Goal: Task Accomplishment & Management: Use online tool/utility

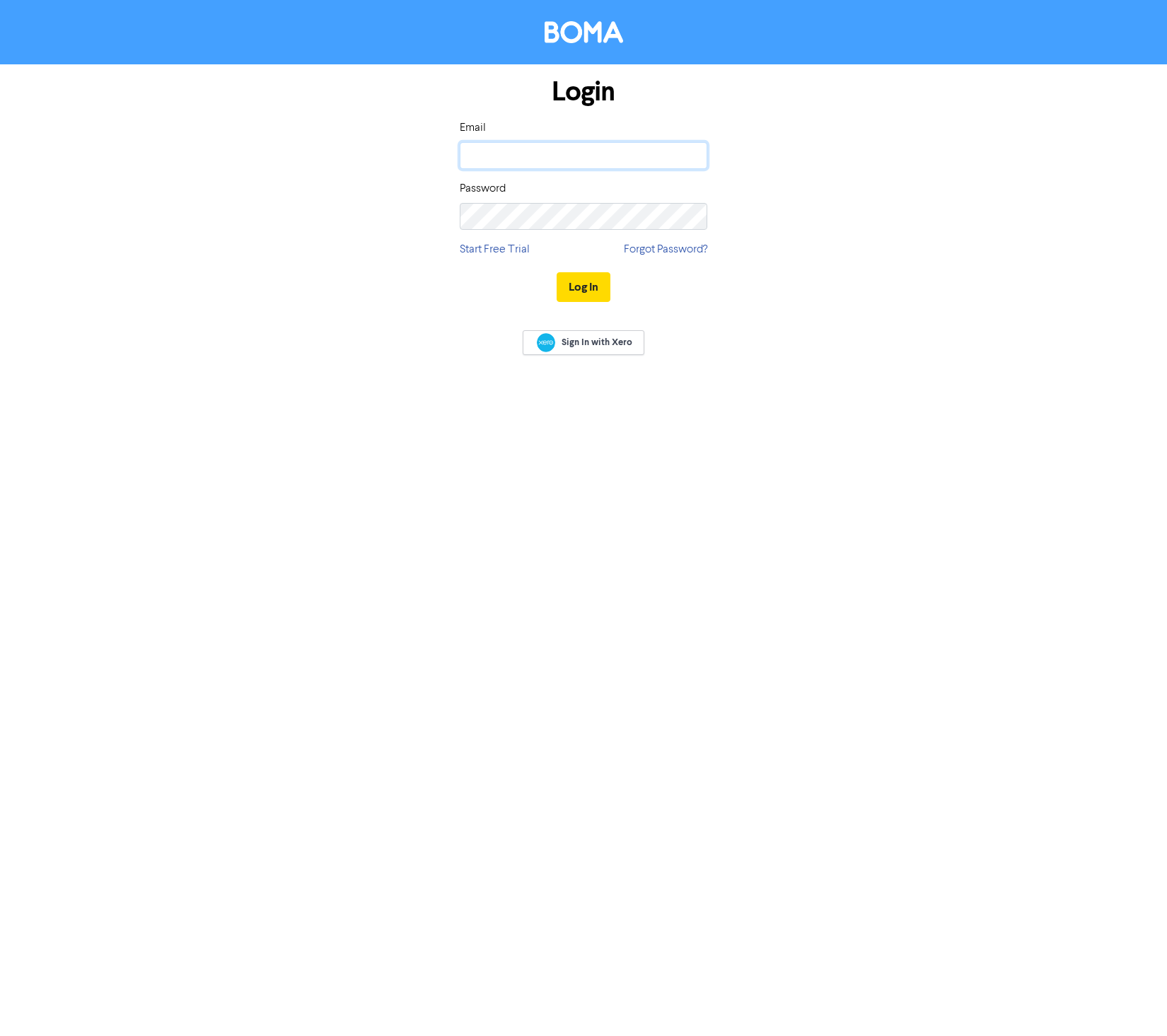
click at [638, 146] on input "email" at bounding box center [584, 155] width 248 height 27
type input "[EMAIL_ADDRESS][DOMAIN_NAME]"
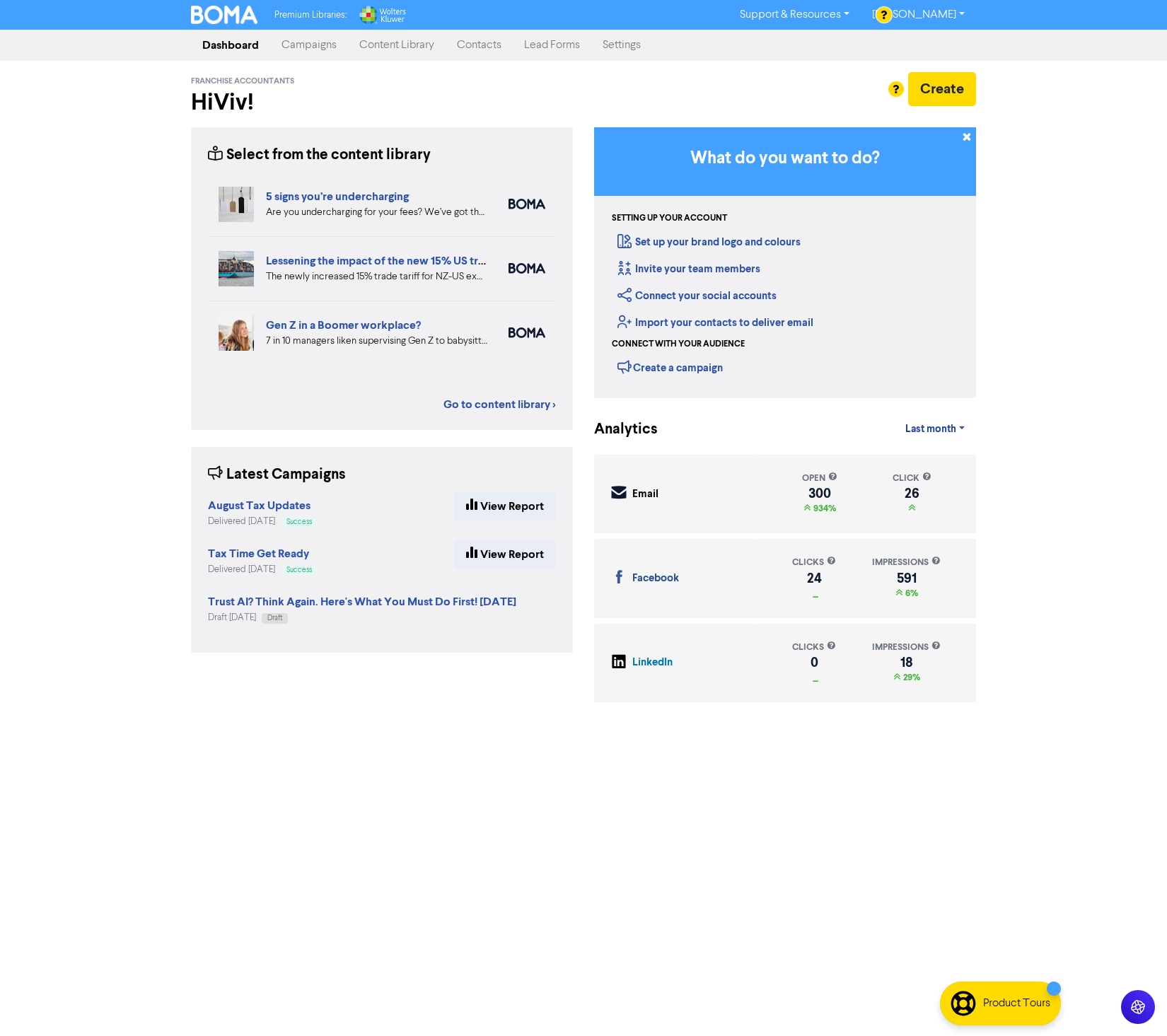
click at [618, 92] on div "Create" at bounding box center [785, 89] width 382 height 34
click at [358, 98] on h2 "Hi Viv !" at bounding box center [382, 103] width 382 height 27
click at [629, 48] on link "Settings" at bounding box center [621, 45] width 61 height 29
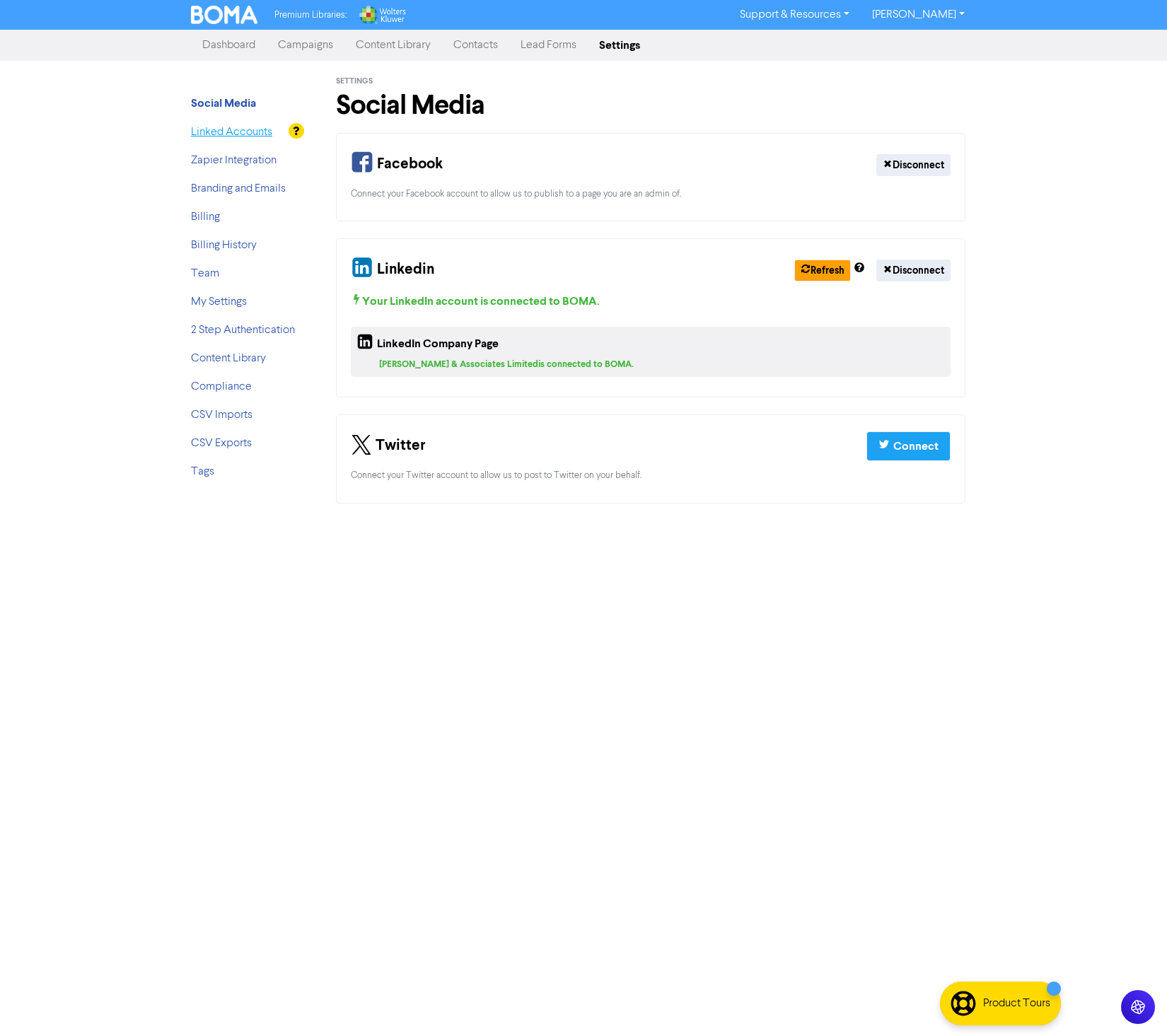
click at [240, 133] on link "Linked Accounts" at bounding box center [231, 132] width 81 height 11
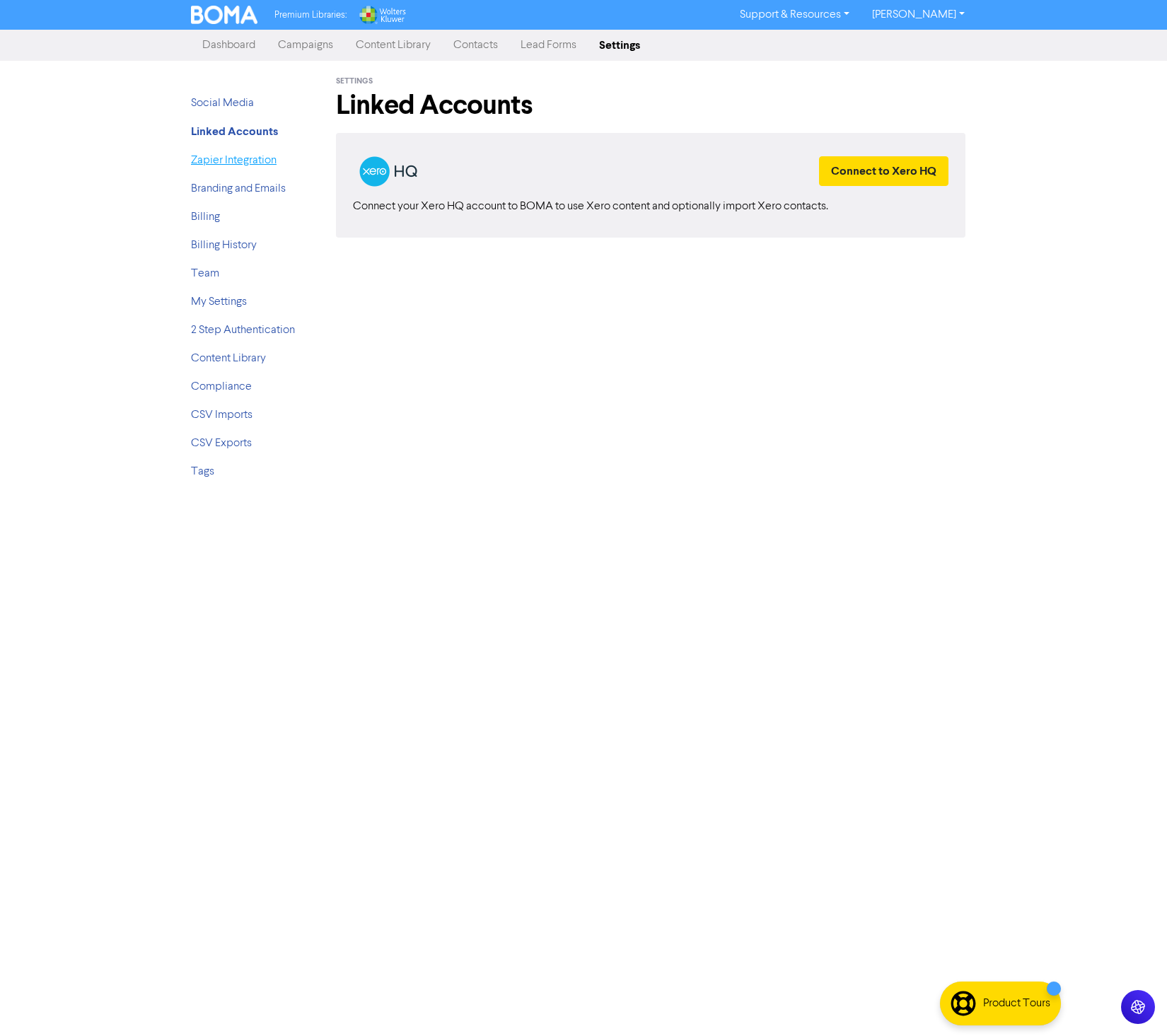
click at [239, 158] on link "Zapier Integration" at bounding box center [234, 160] width 86 height 11
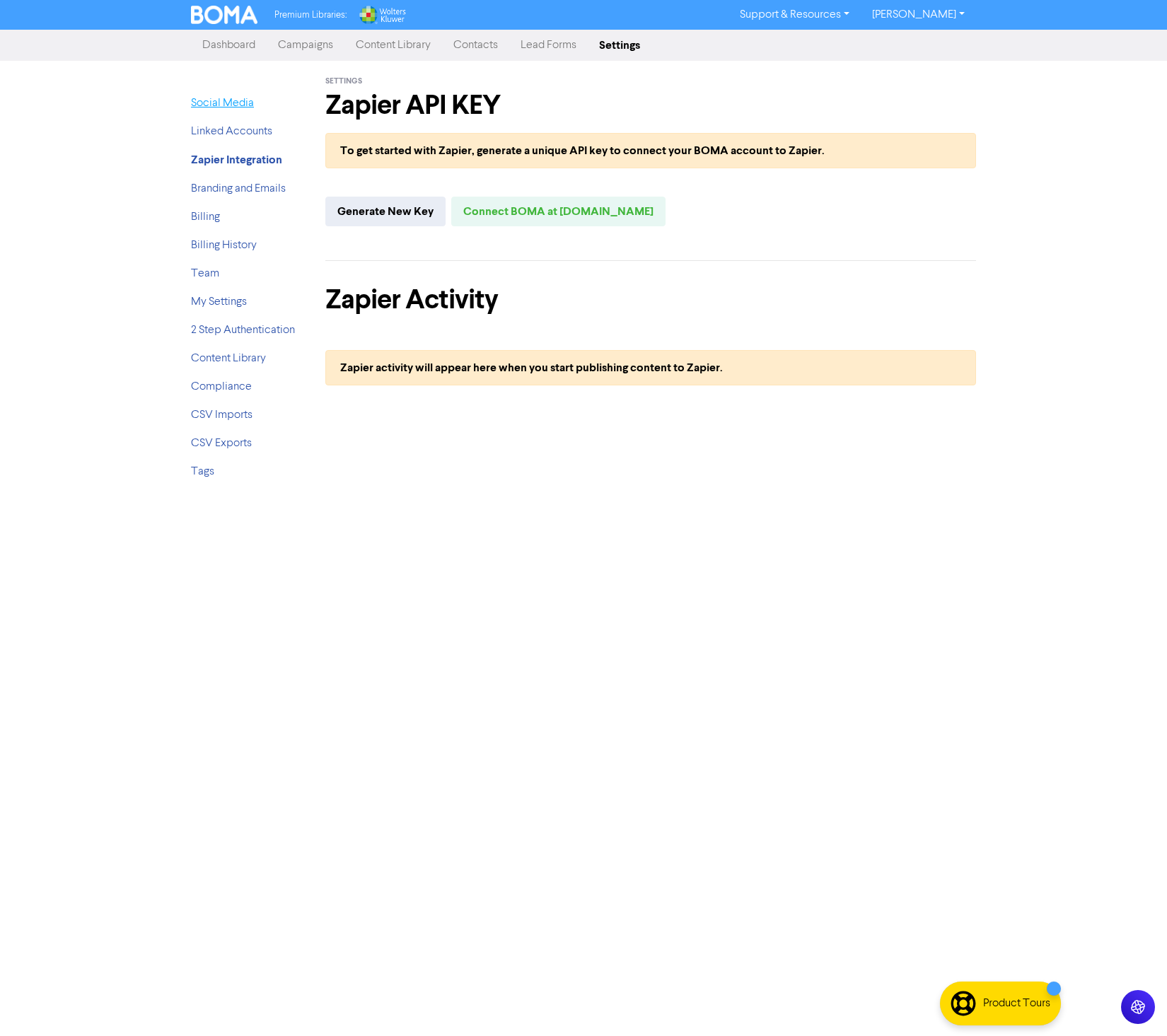
click at [232, 100] on link "Social Media" at bounding box center [223, 103] width 63 height 11
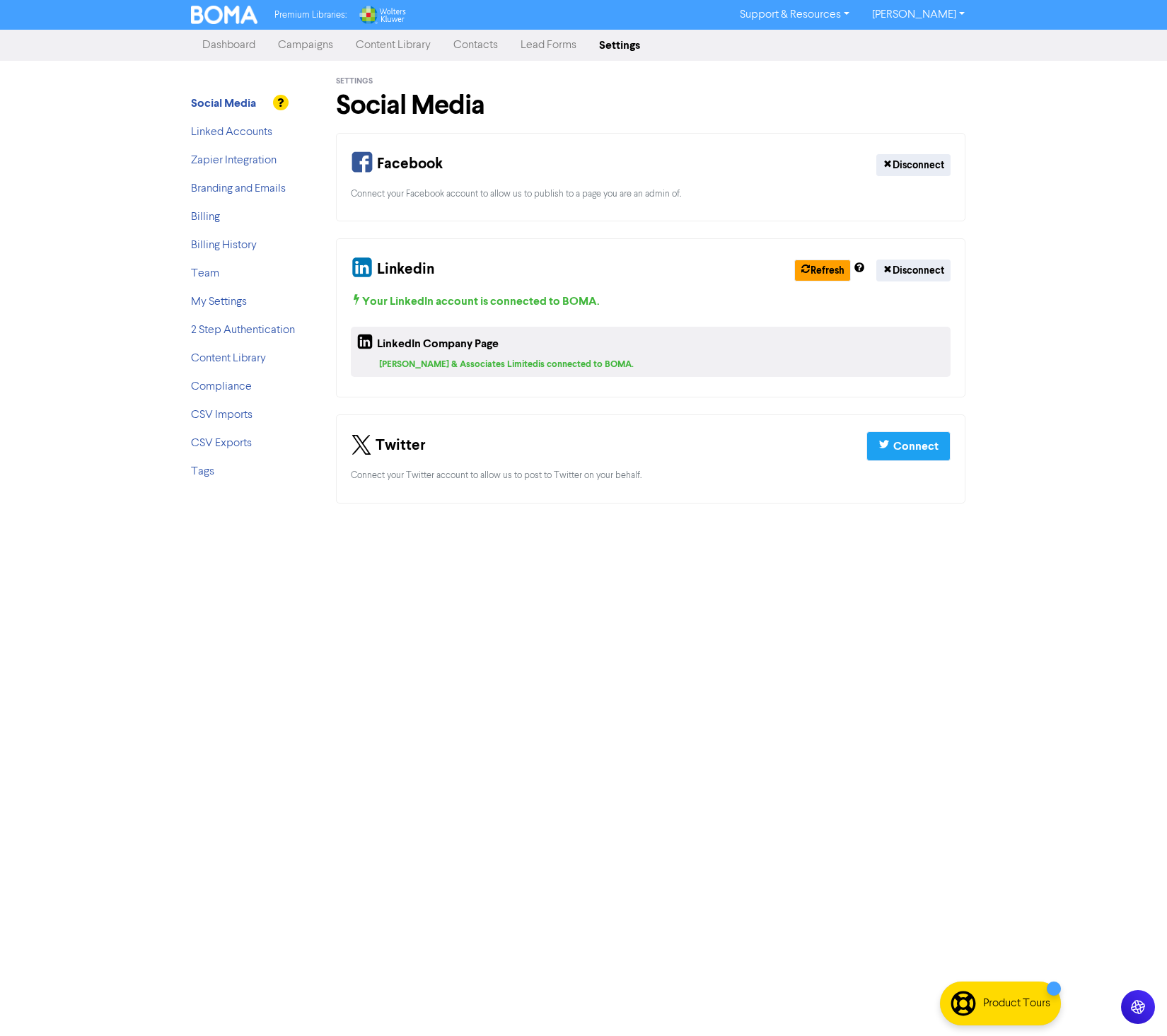
click at [296, 51] on link "Campaigns" at bounding box center [305, 45] width 78 height 29
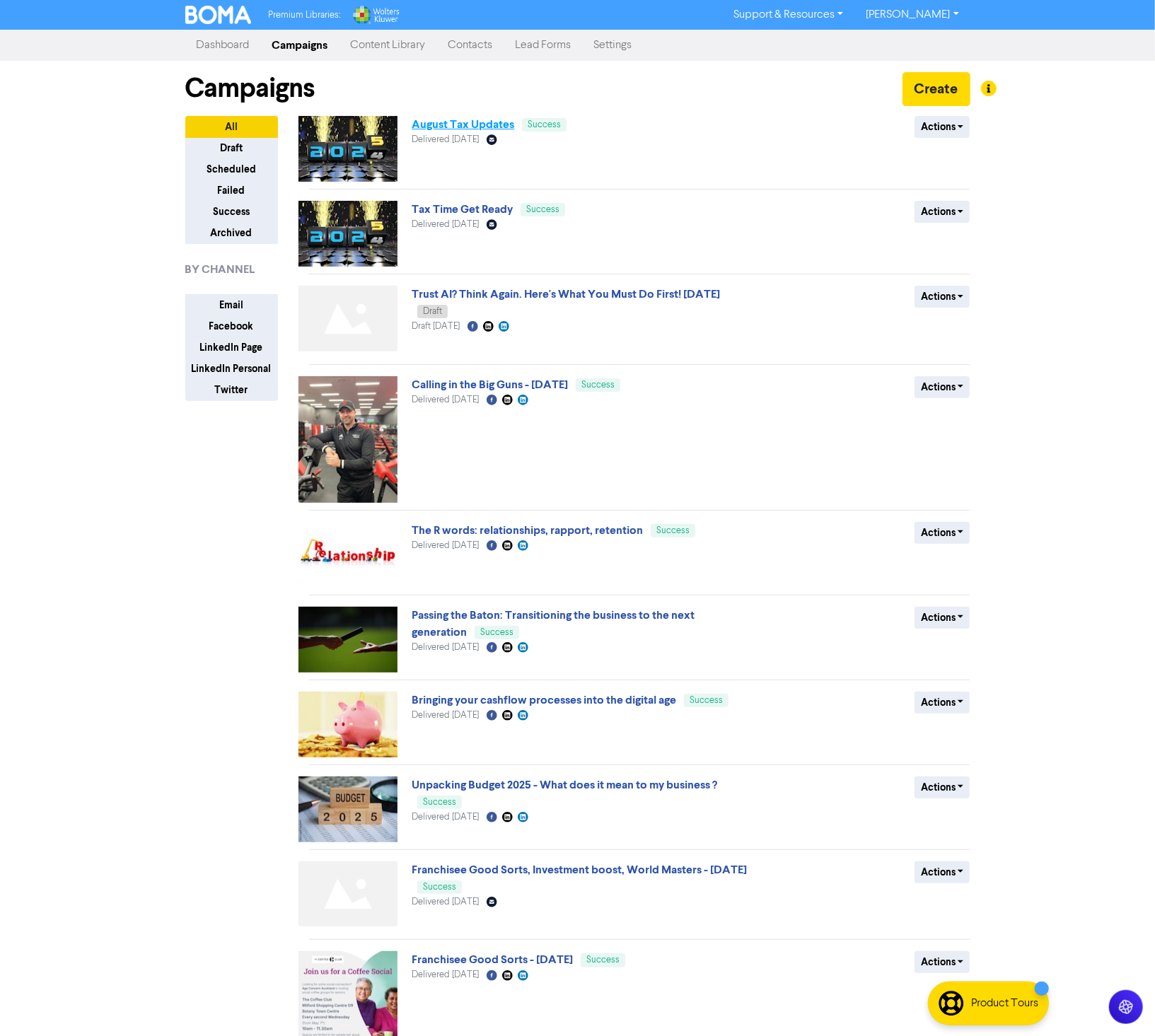
click at [463, 123] on link "August Tax Updates" at bounding box center [463, 124] width 103 height 14
click at [949, 136] on button "Actions" at bounding box center [942, 127] width 56 height 22
click at [951, 130] on button "Actions" at bounding box center [942, 127] width 56 height 22
click at [626, 44] on link "Settings" at bounding box center [613, 45] width 61 height 29
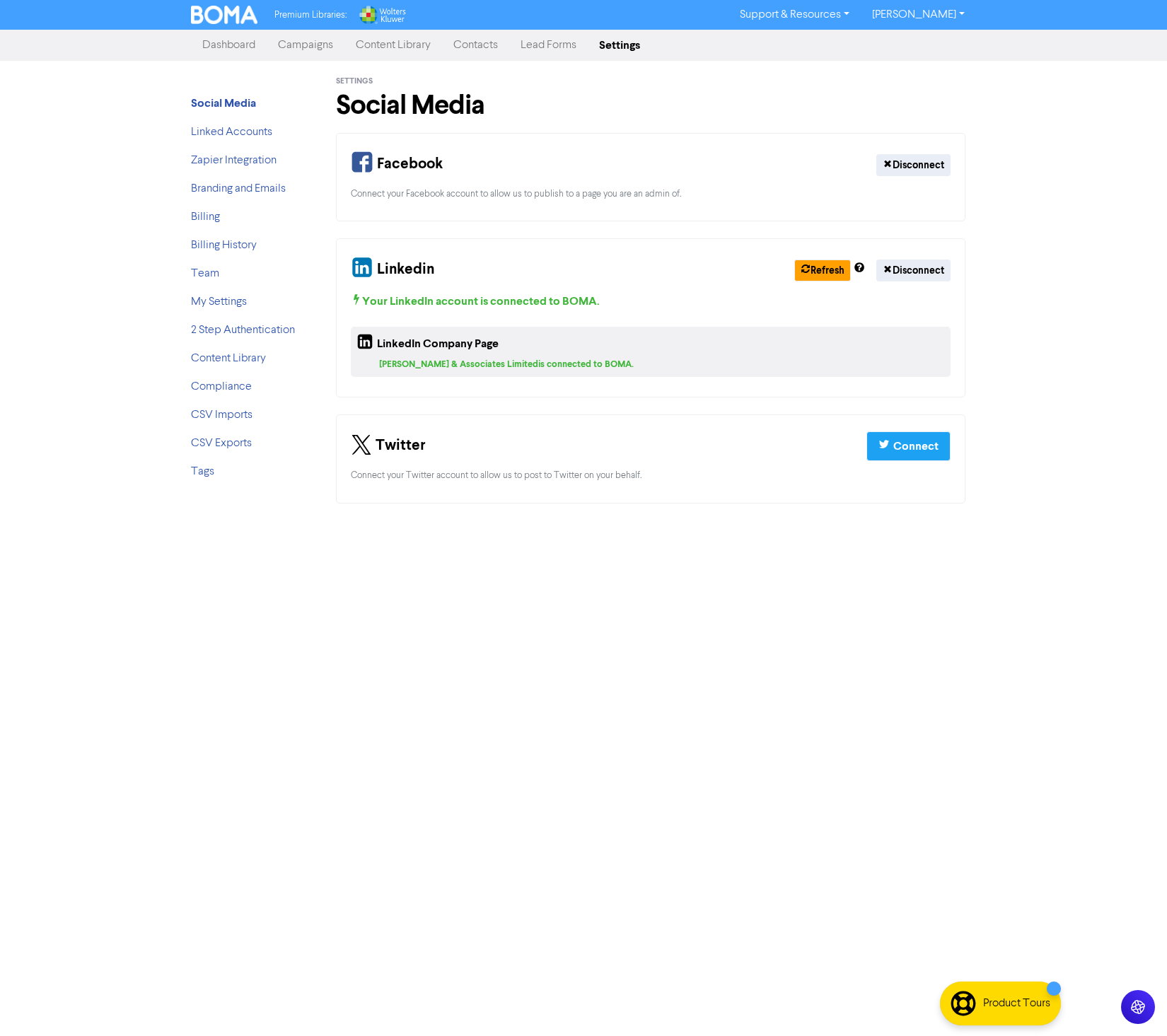
click at [231, 194] on li "Branding and Emails" at bounding box center [248, 188] width 113 height 17
click at [233, 190] on link "Branding and Emails" at bounding box center [238, 188] width 95 height 11
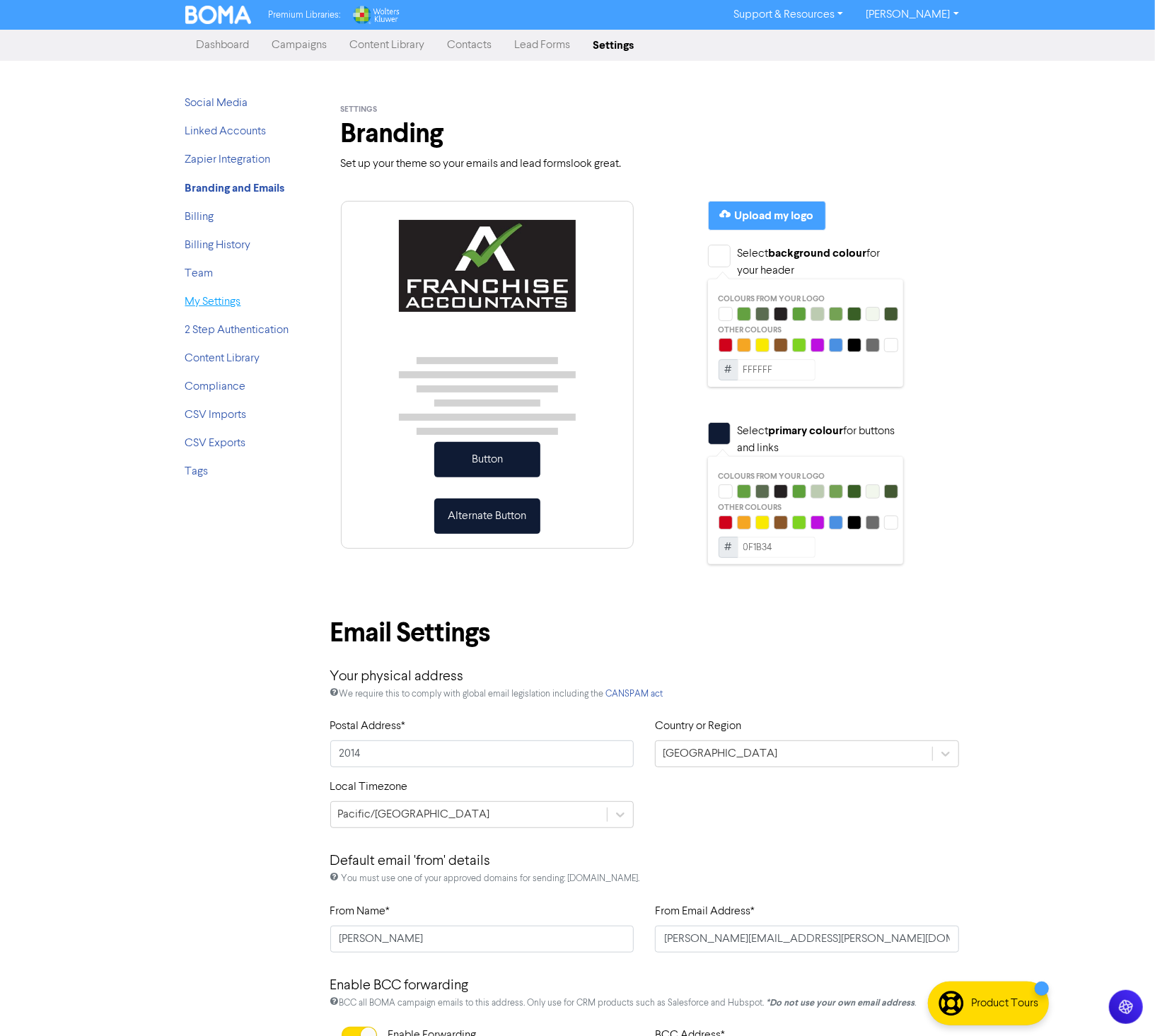
click at [213, 297] on link "My Settings" at bounding box center [213, 301] width 56 height 11
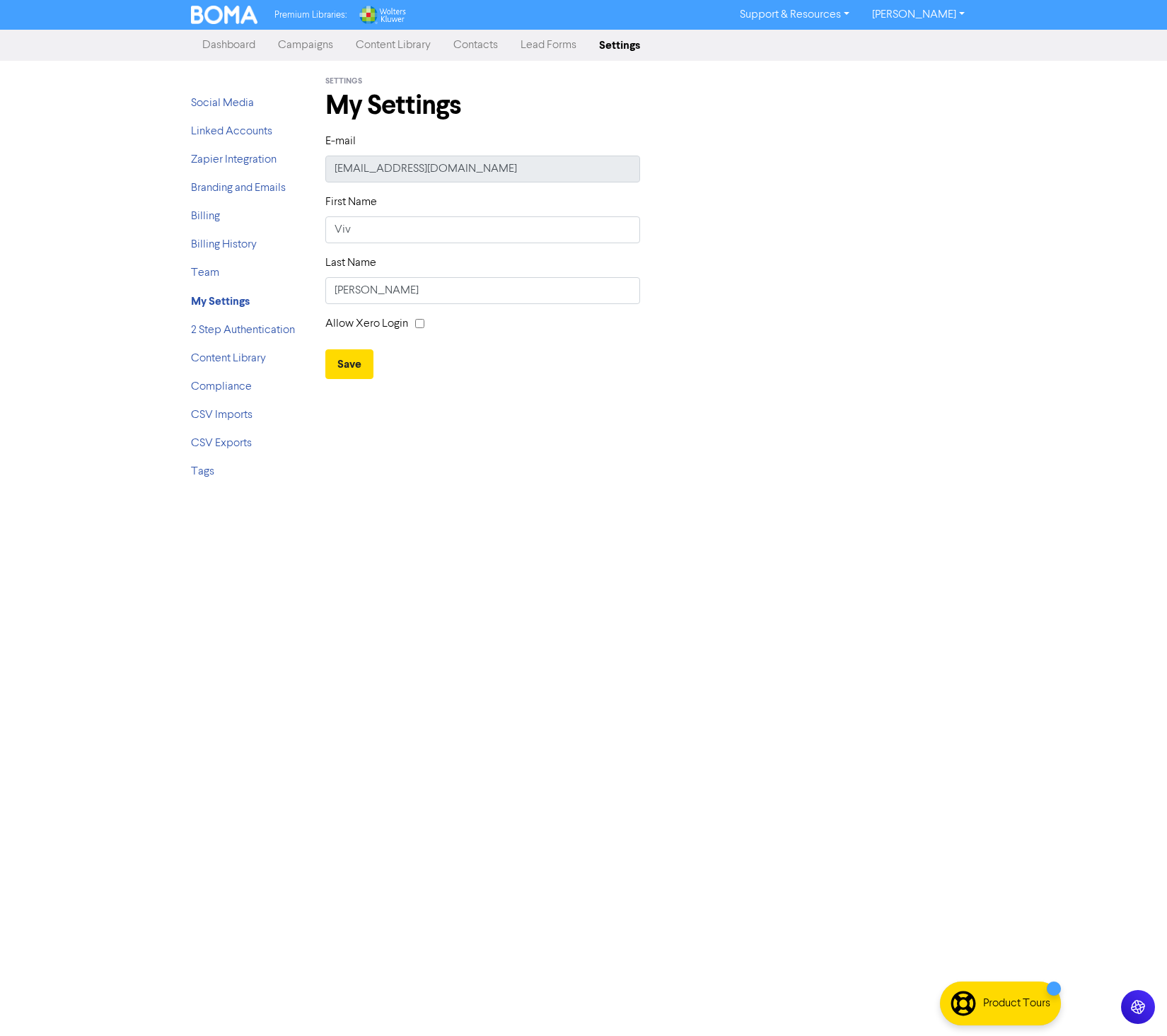
click at [210, 480] on ul "Social Media Linked Accounts Zapier Integration Branding and Emails Billing Bil…" at bounding box center [248, 293] width 113 height 397
click at [212, 473] on link "Tags" at bounding box center [203, 471] width 23 height 11
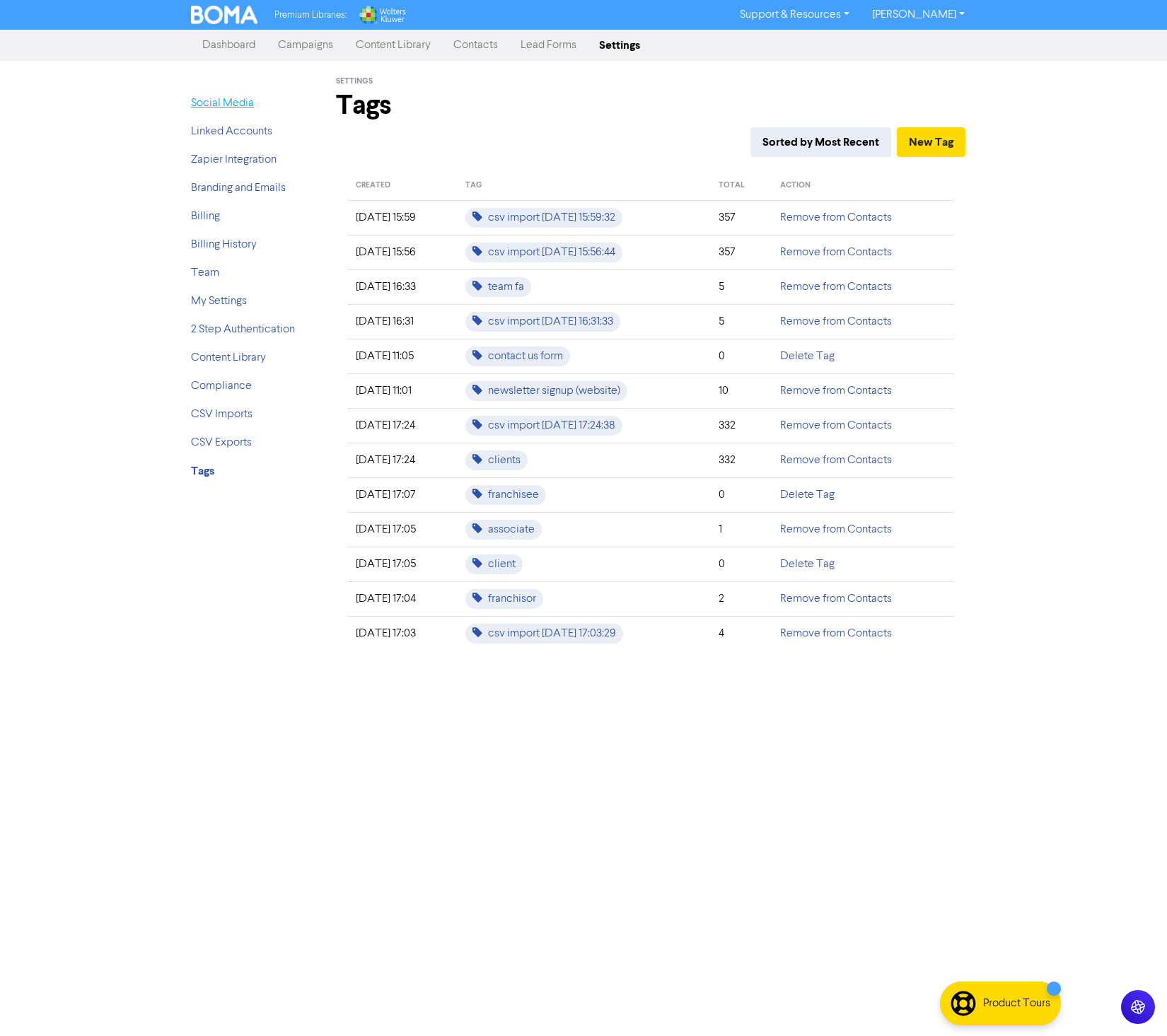
click at [237, 97] on link "Social Media" at bounding box center [223, 103] width 63 height 11
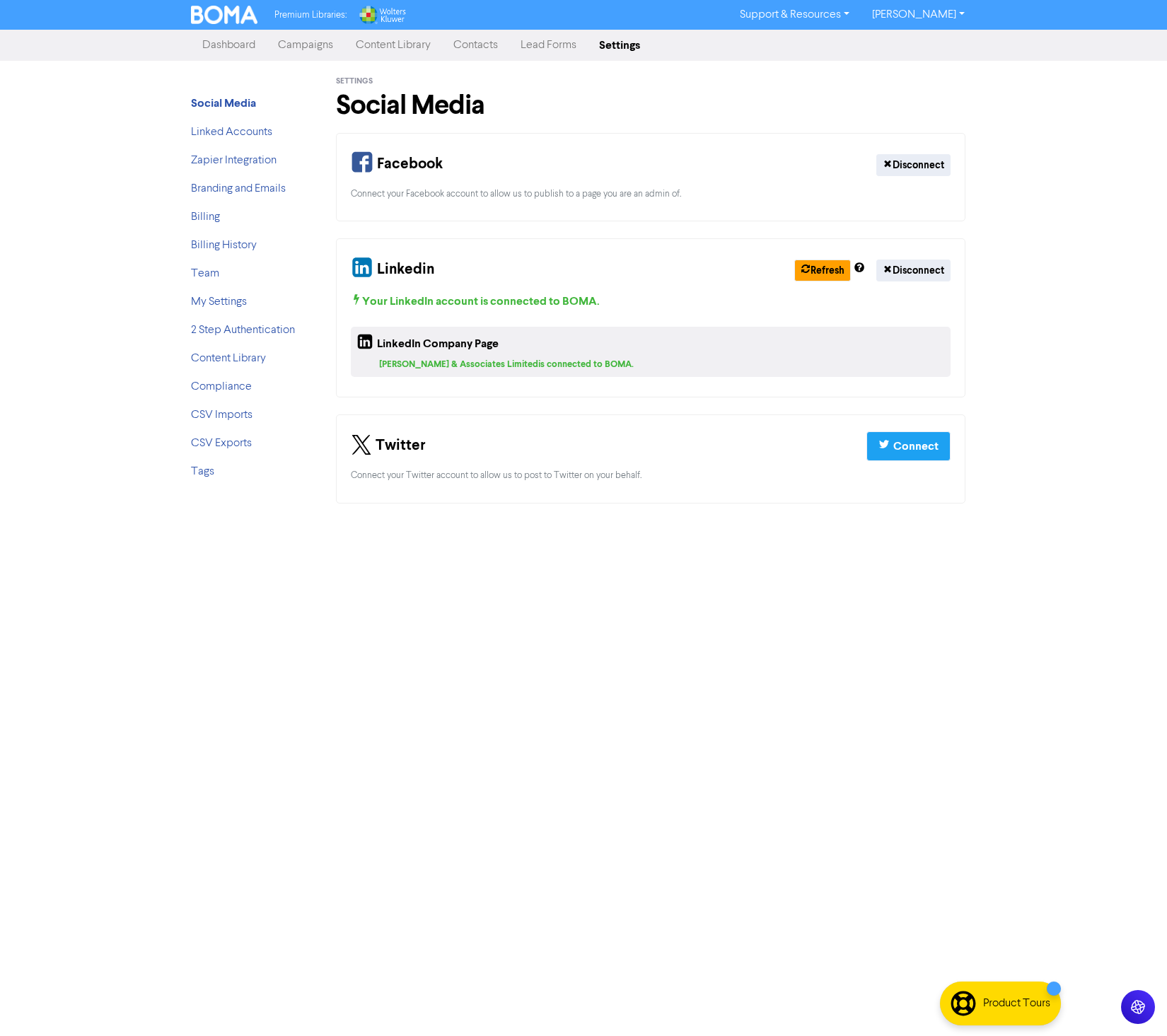
click at [316, 42] on link "Campaigns" at bounding box center [305, 45] width 78 height 29
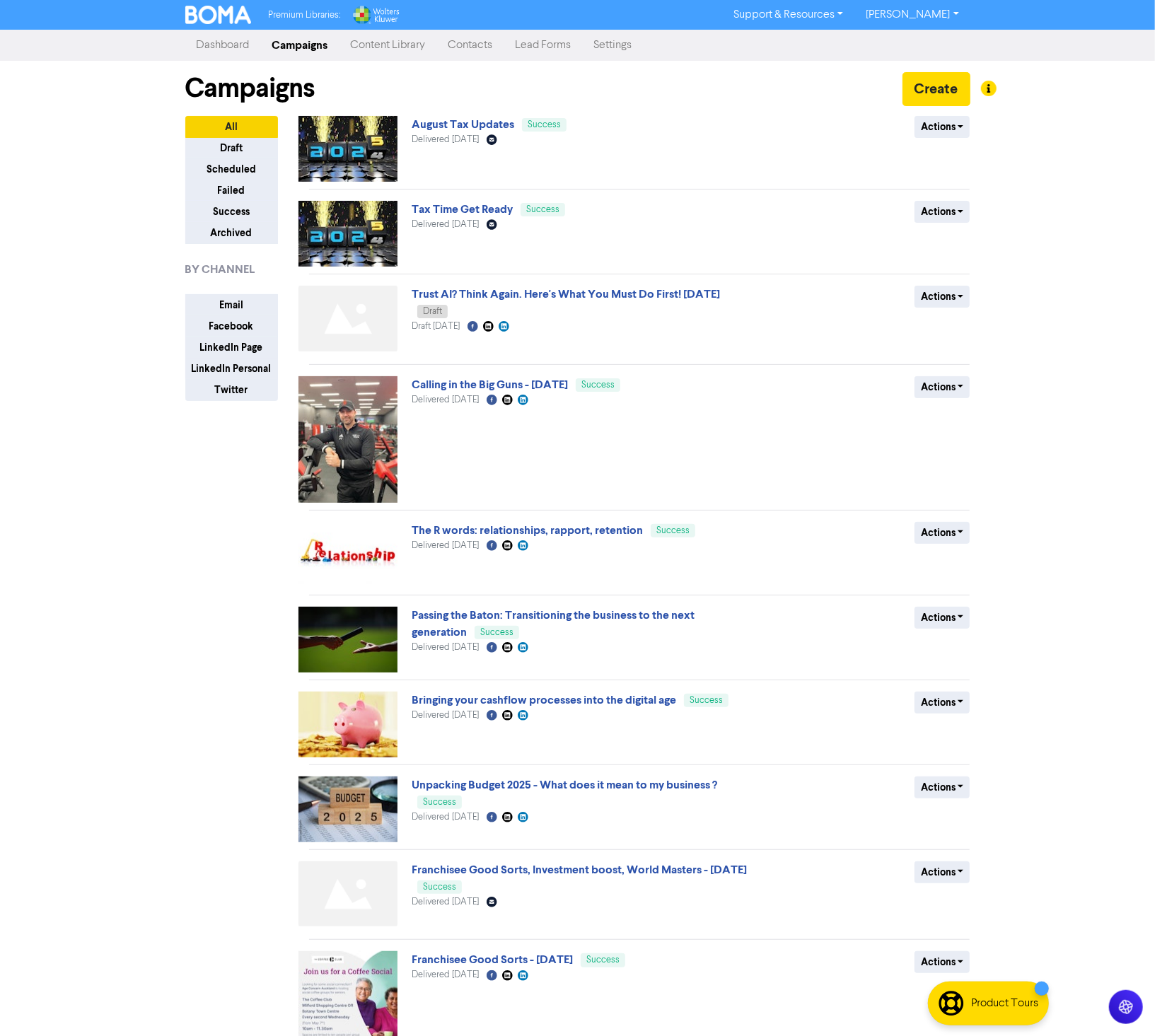
click at [931, 114] on div "Campaigns Create" at bounding box center [578, 88] width 786 height 55
click at [933, 119] on button "Actions" at bounding box center [942, 127] width 56 height 22
click at [951, 157] on button "Duplicate" at bounding box center [971, 157] width 112 height 23
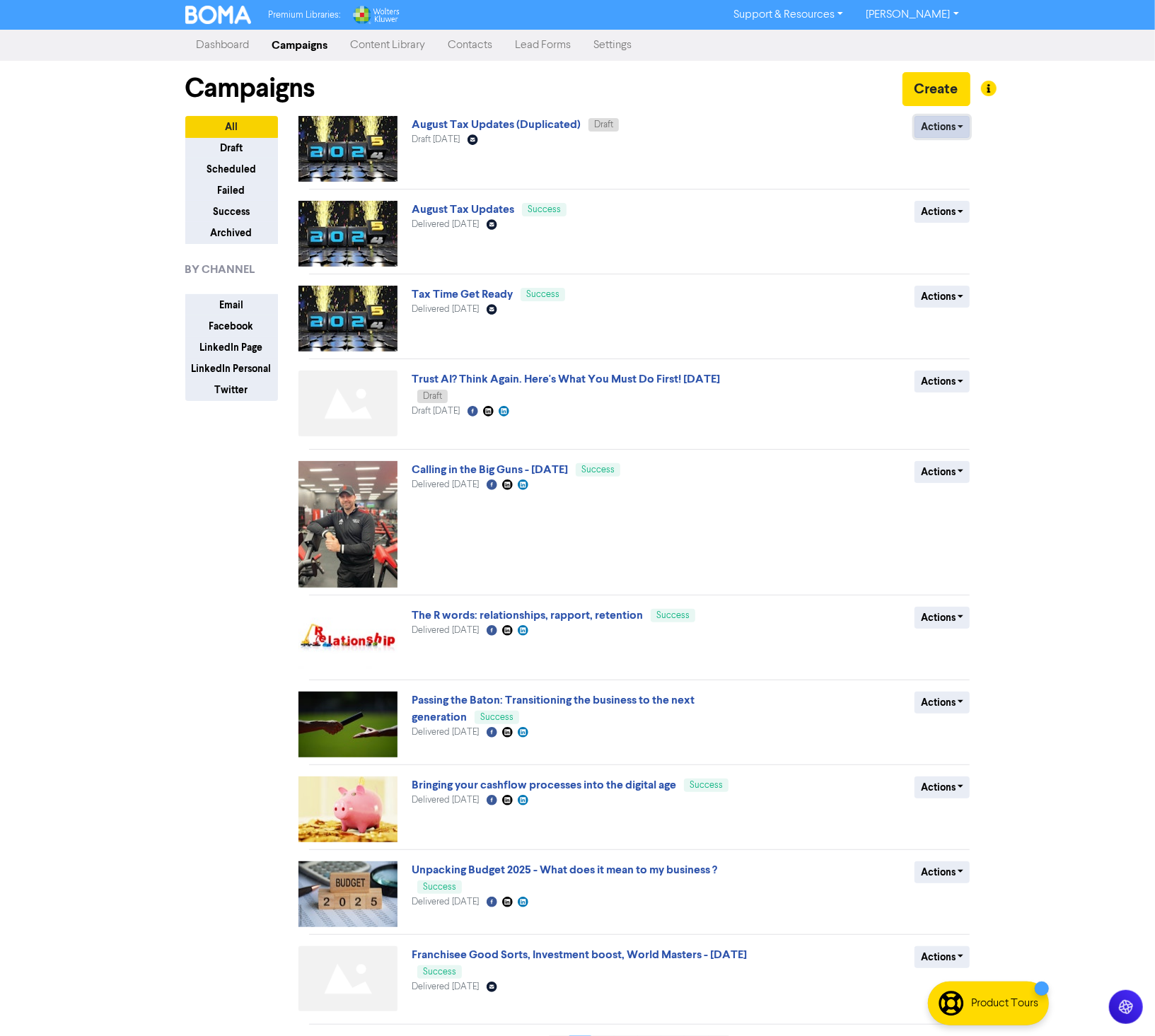
click at [932, 127] on button "Actions" at bounding box center [942, 127] width 56 height 22
click at [521, 117] on link "August Tax Updates (Duplicated)" at bounding box center [496, 124] width 169 height 14
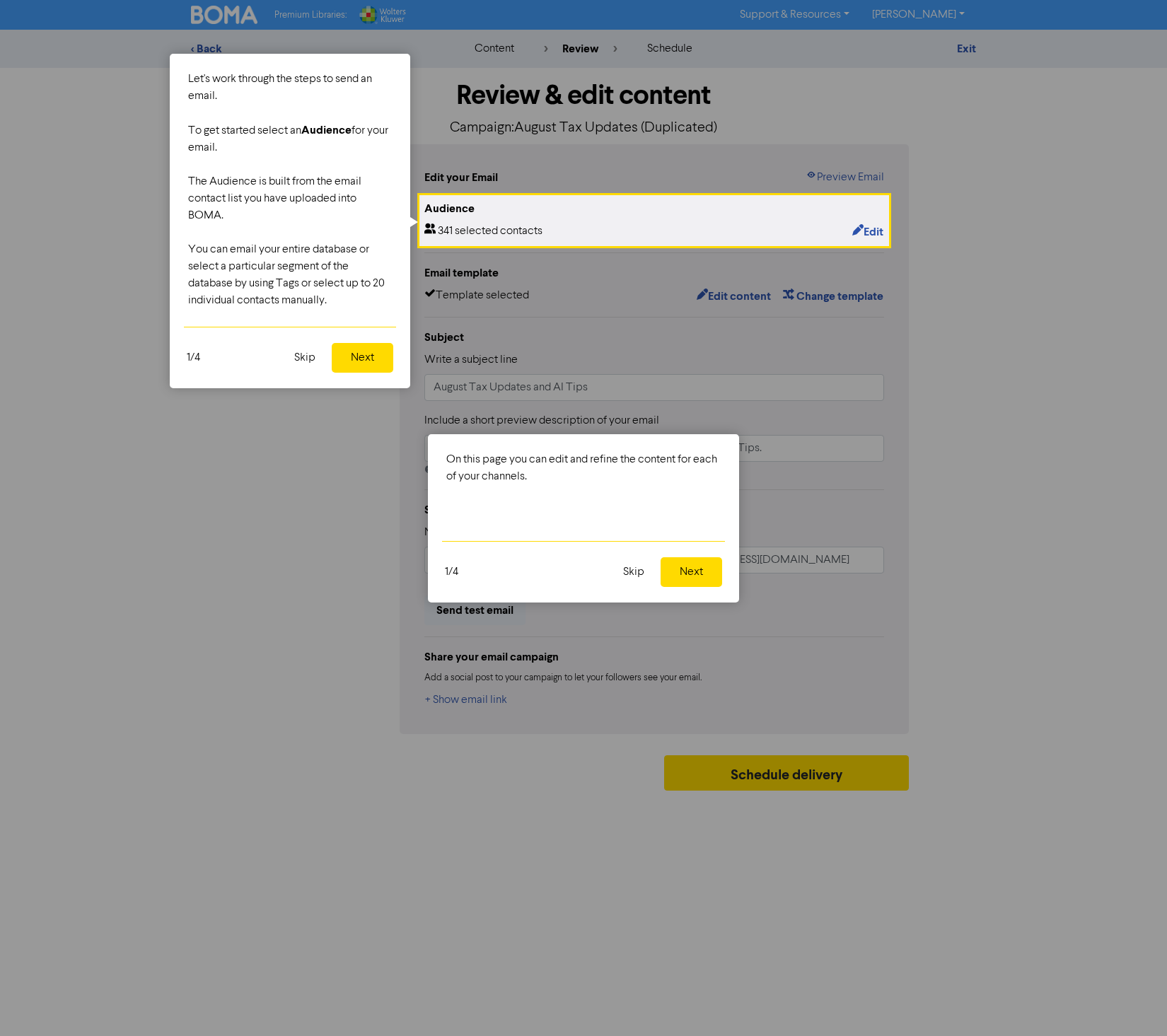
click at [356, 366] on button "Next" at bounding box center [363, 358] width 62 height 30
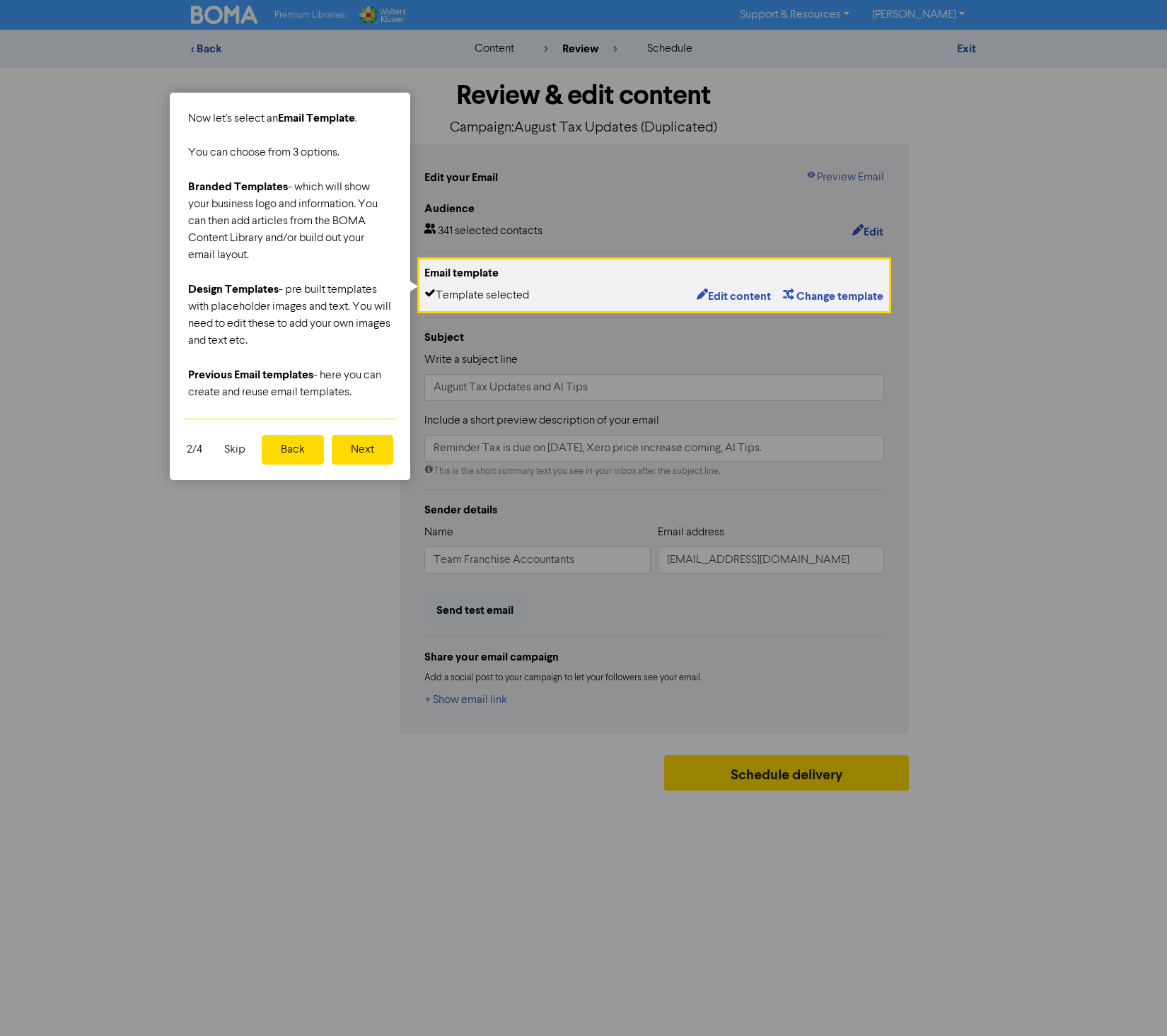
click at [365, 449] on button "Next" at bounding box center [363, 450] width 62 height 30
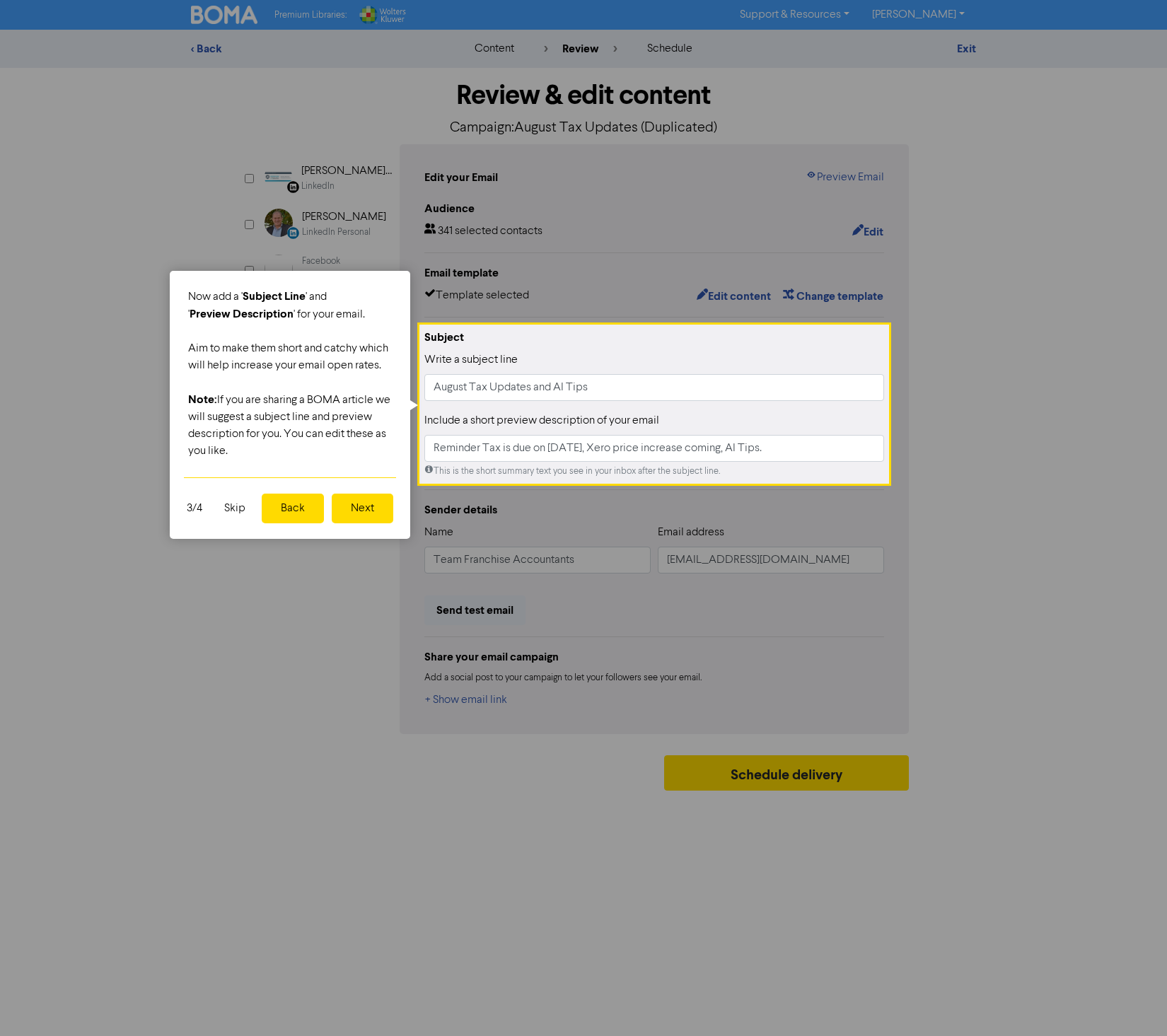
click at [387, 502] on button "Next" at bounding box center [363, 508] width 62 height 30
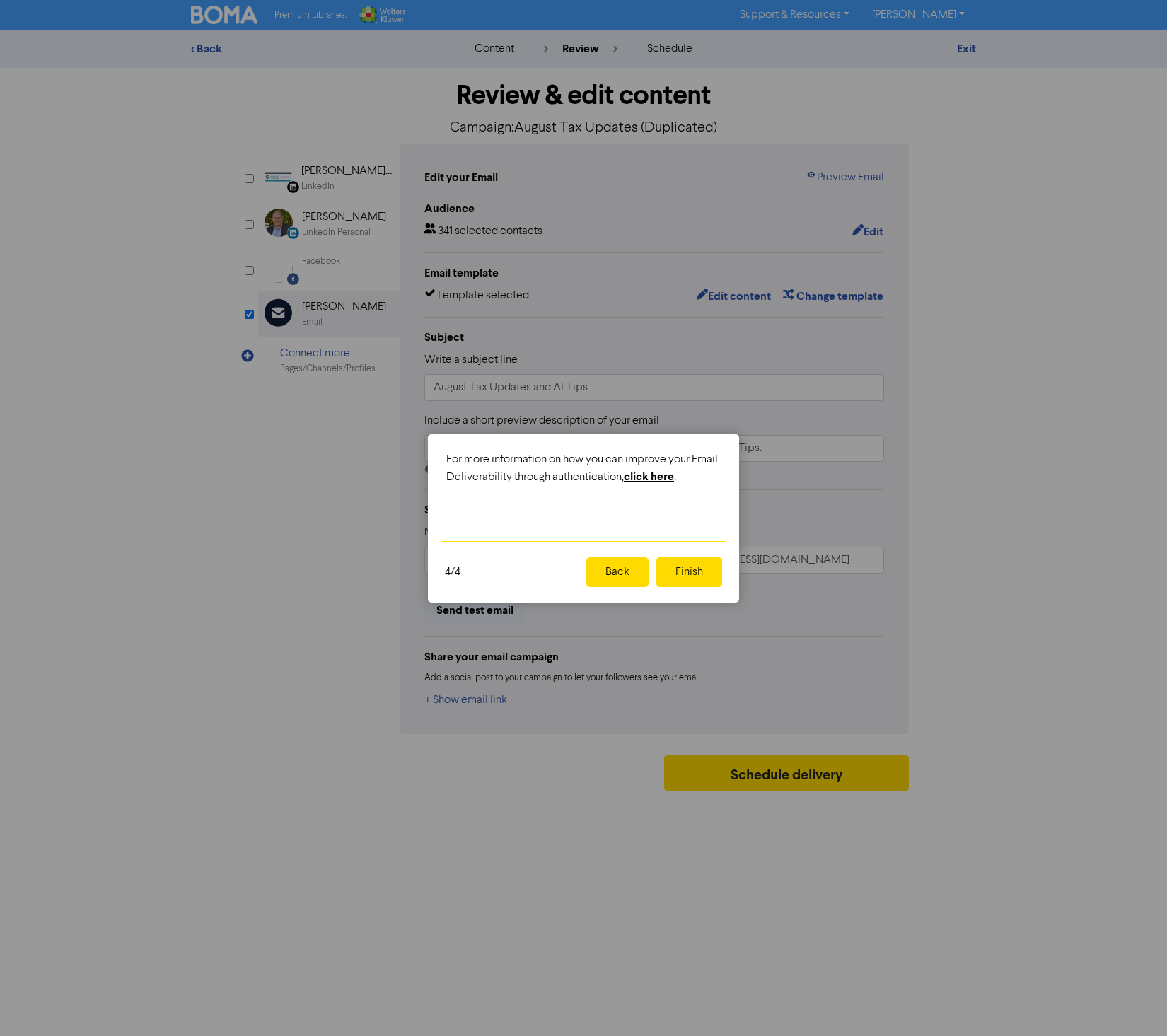
click at [692, 571] on button "Finish" at bounding box center [689, 572] width 66 height 30
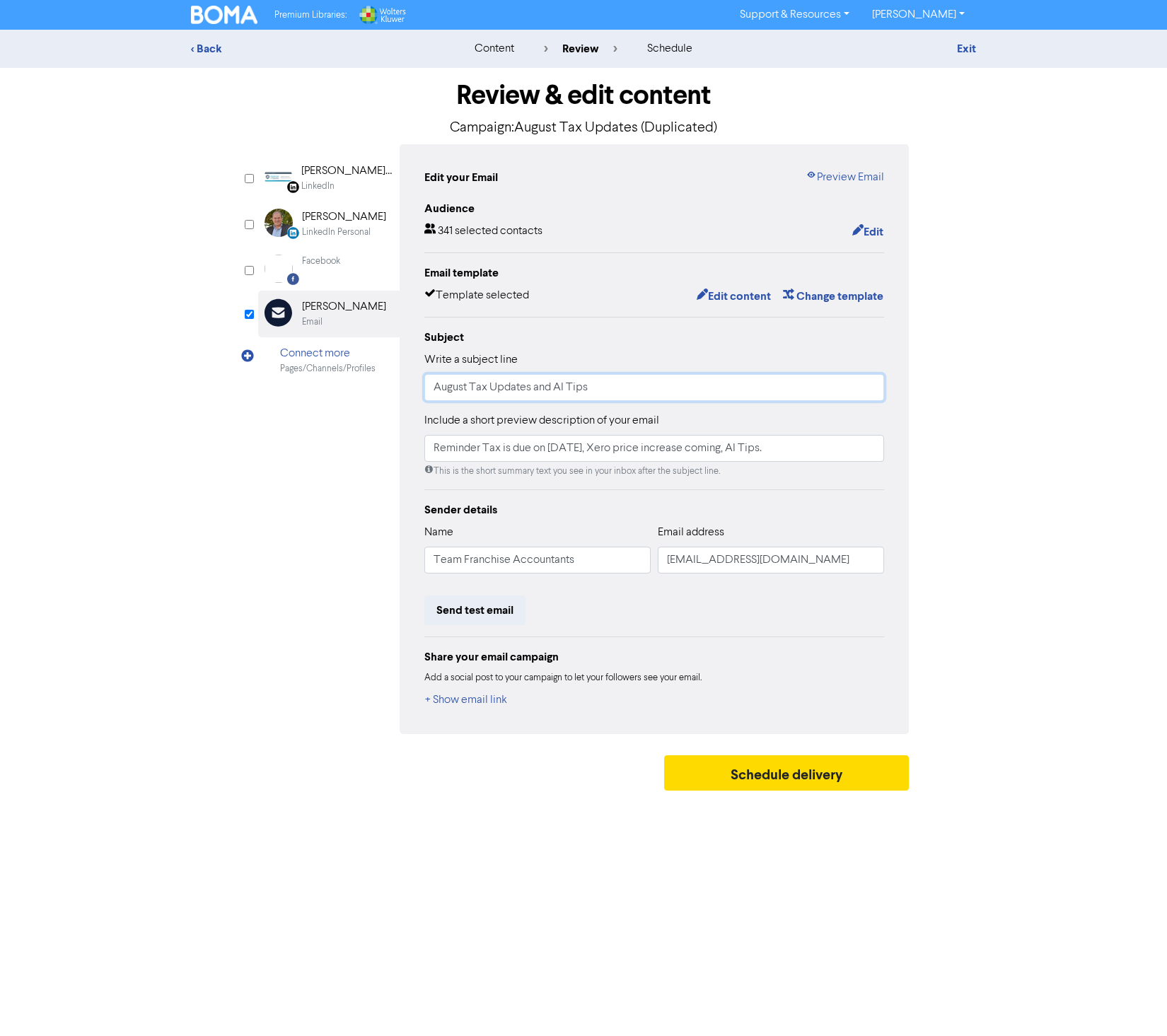
drag, startPoint x: 631, startPoint y: 389, endPoint x: 436, endPoint y: 355, distance: 197.9
click at [437, 355] on div "Write a subject line August Tax Updates and AI Tips" at bounding box center [654, 377] width 460 height 50
type input "TEST"
click at [481, 56] on div "content" at bounding box center [494, 48] width 40 height 17
click at [490, 51] on div "content" at bounding box center [494, 48] width 40 height 17
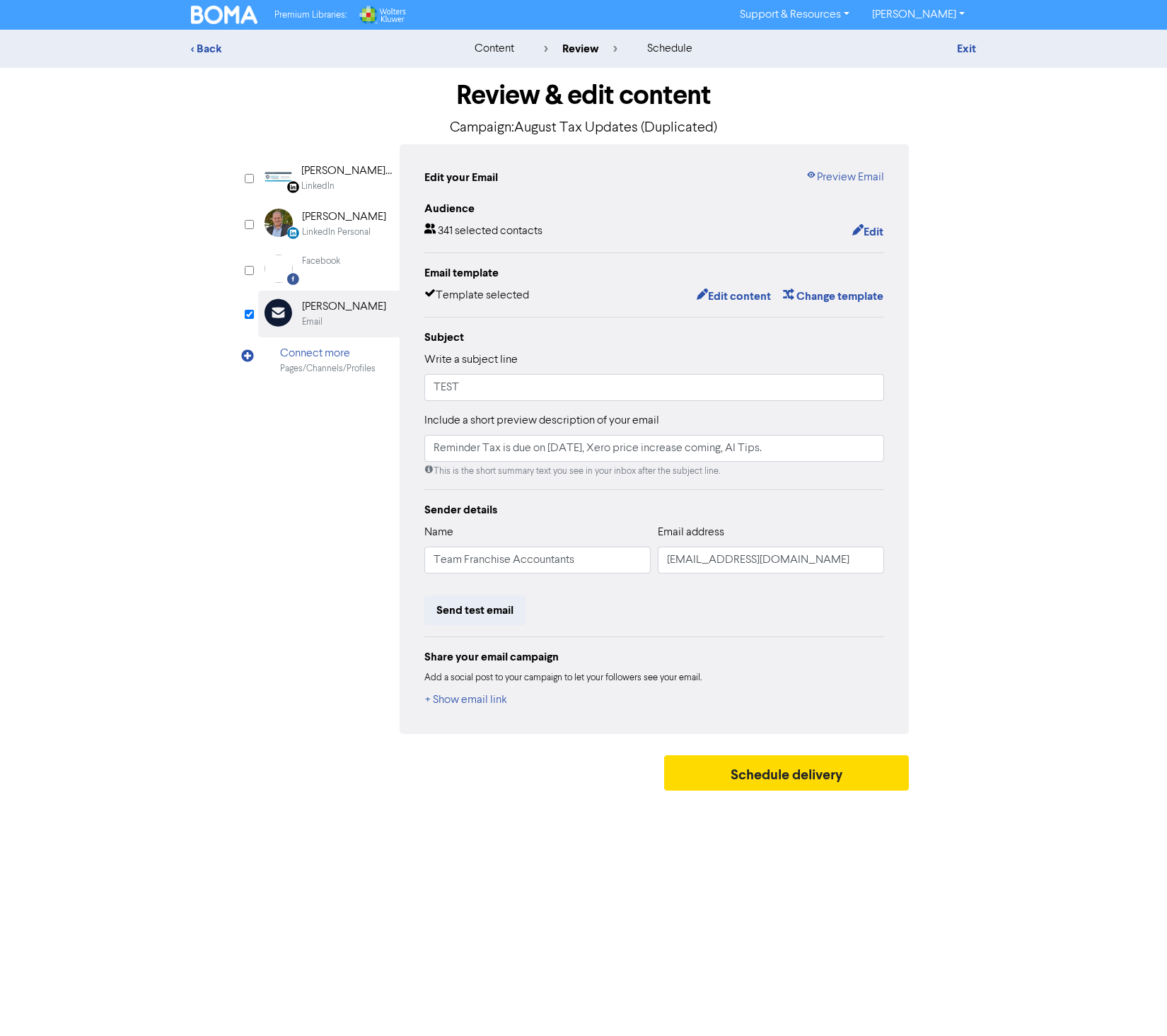
click at [511, 42] on div "content" at bounding box center [494, 48] width 40 height 17
click at [199, 41] on div "< Back" at bounding box center [315, 48] width 248 height 17
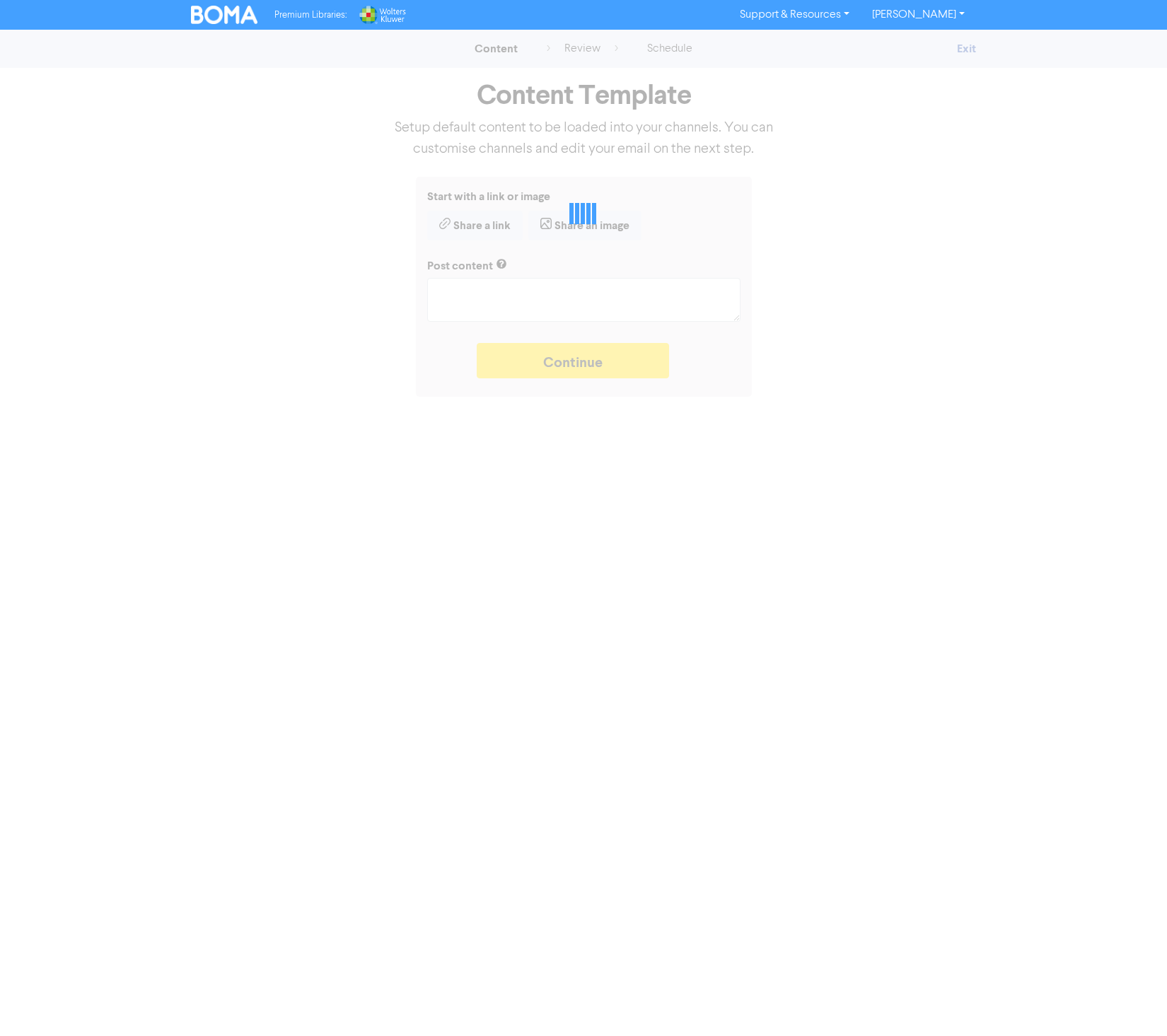
type textarea "x"
type textarea "Happy New Year to our clients! Wishing you a very prosperous 2025 with time to …"
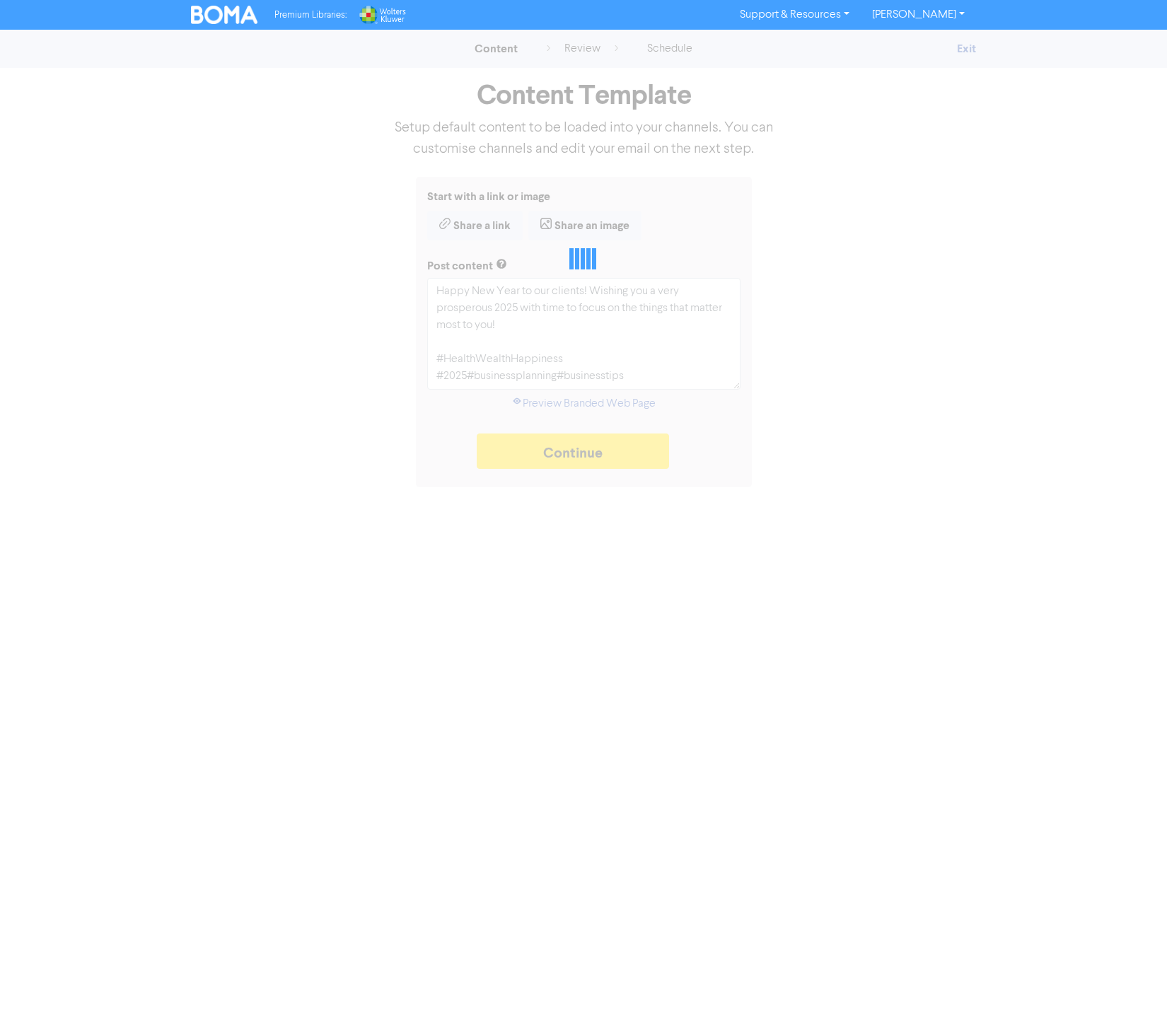
type textarea "x"
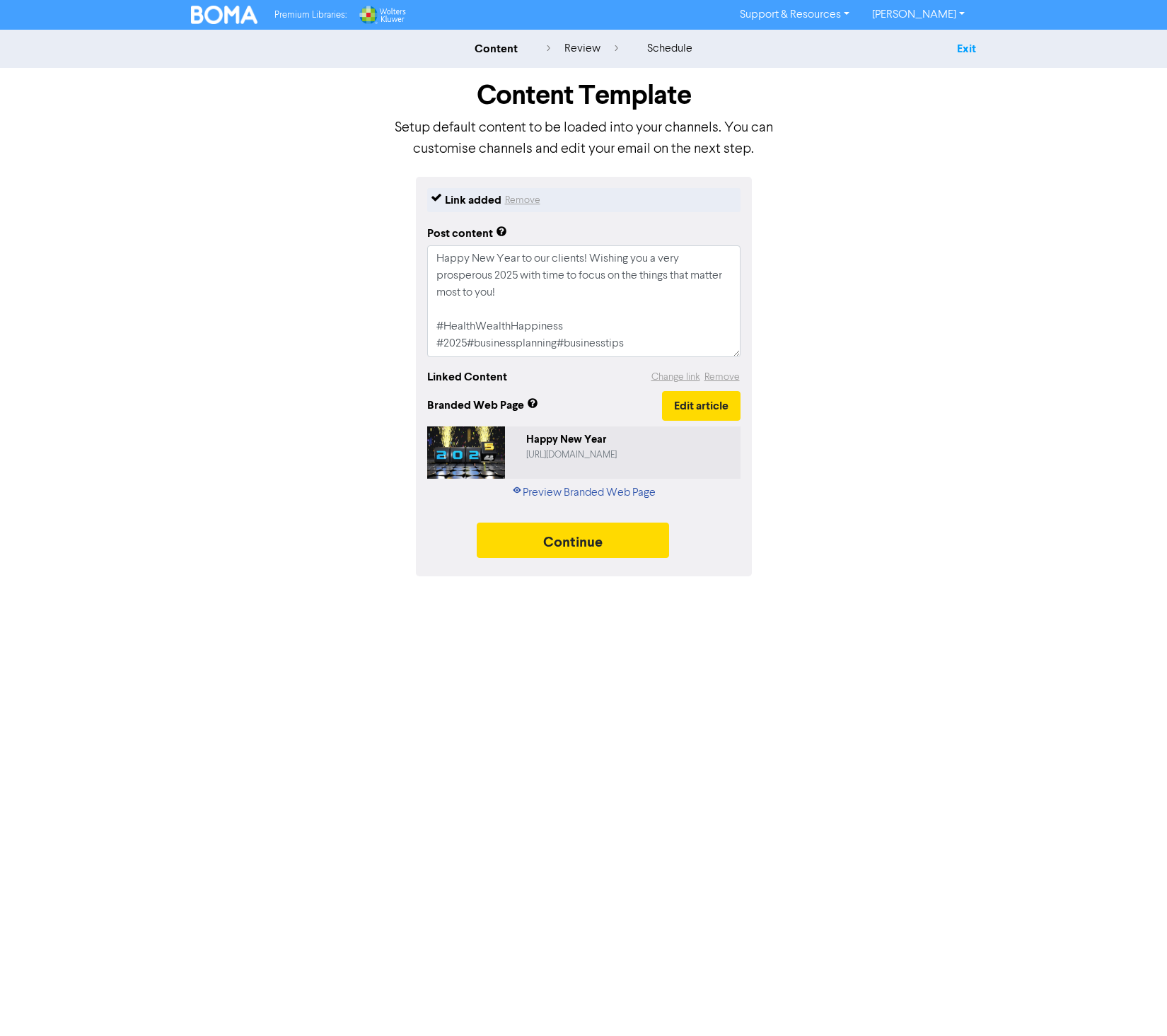
click at [959, 47] on link "Exit" at bounding box center [966, 48] width 19 height 14
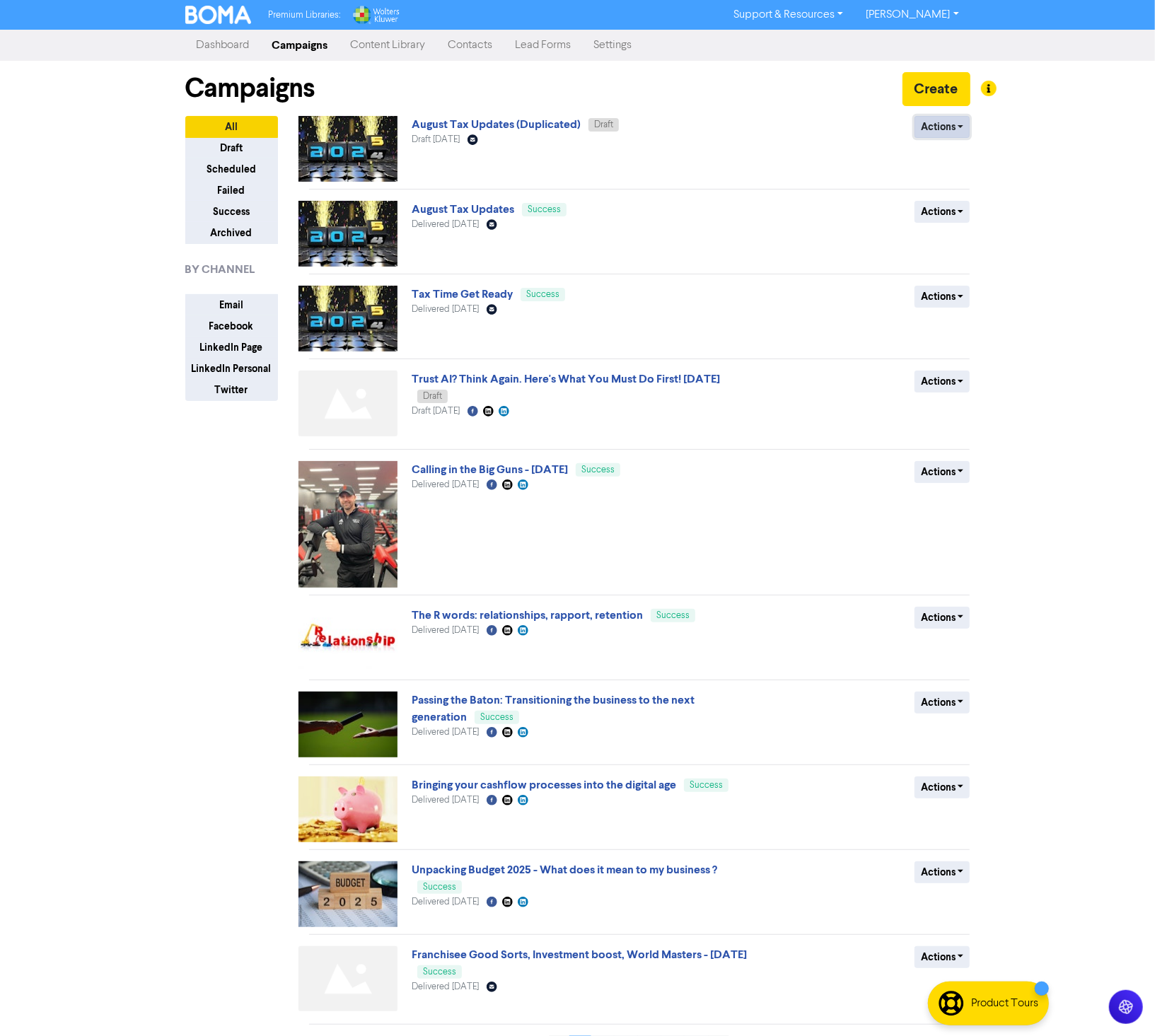
click at [961, 130] on button "Actions" at bounding box center [942, 127] width 56 height 22
click at [967, 152] on button "Delete" at bounding box center [971, 157] width 112 height 23
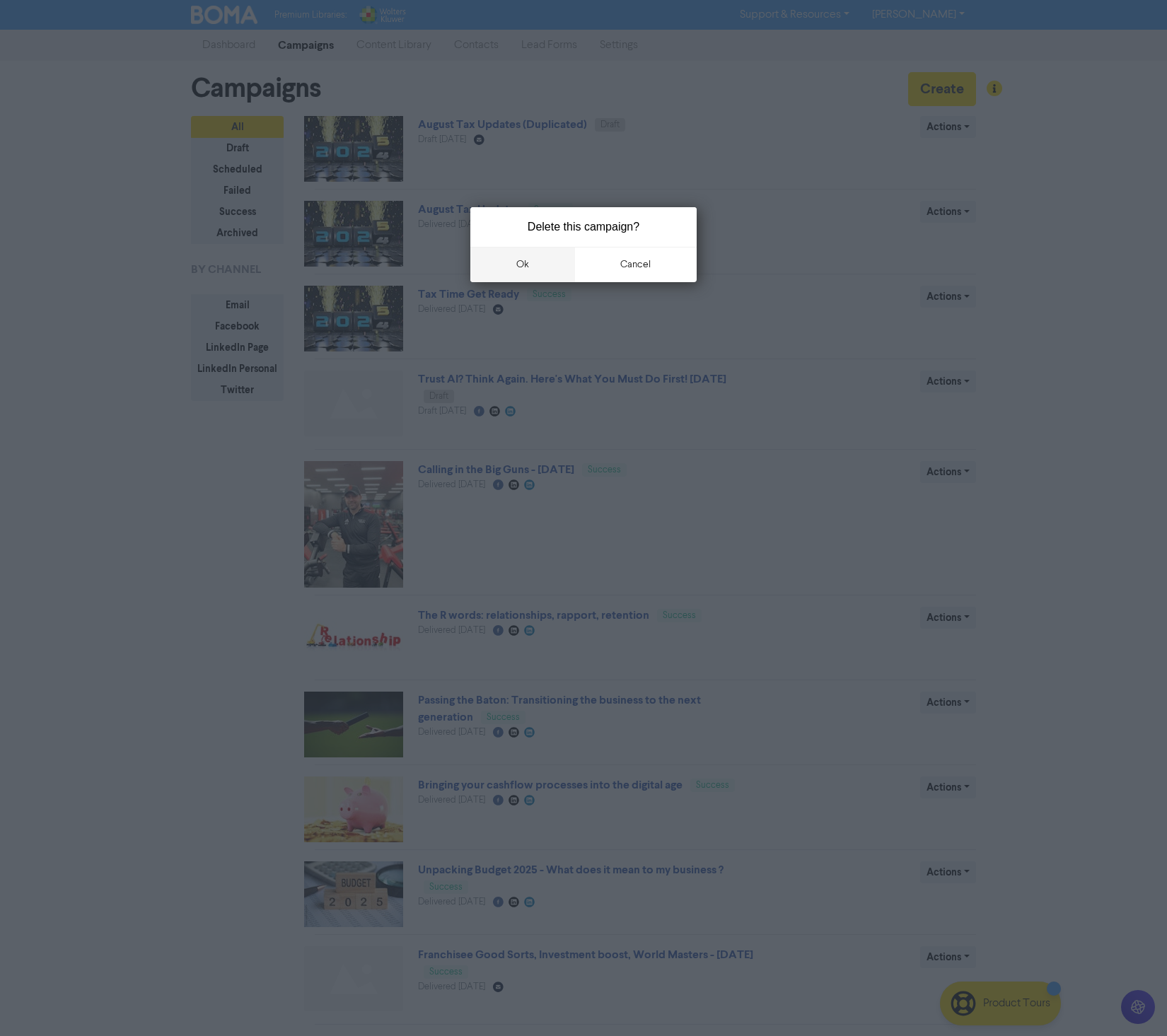
click at [525, 257] on button "ok" at bounding box center [522, 264] width 105 height 35
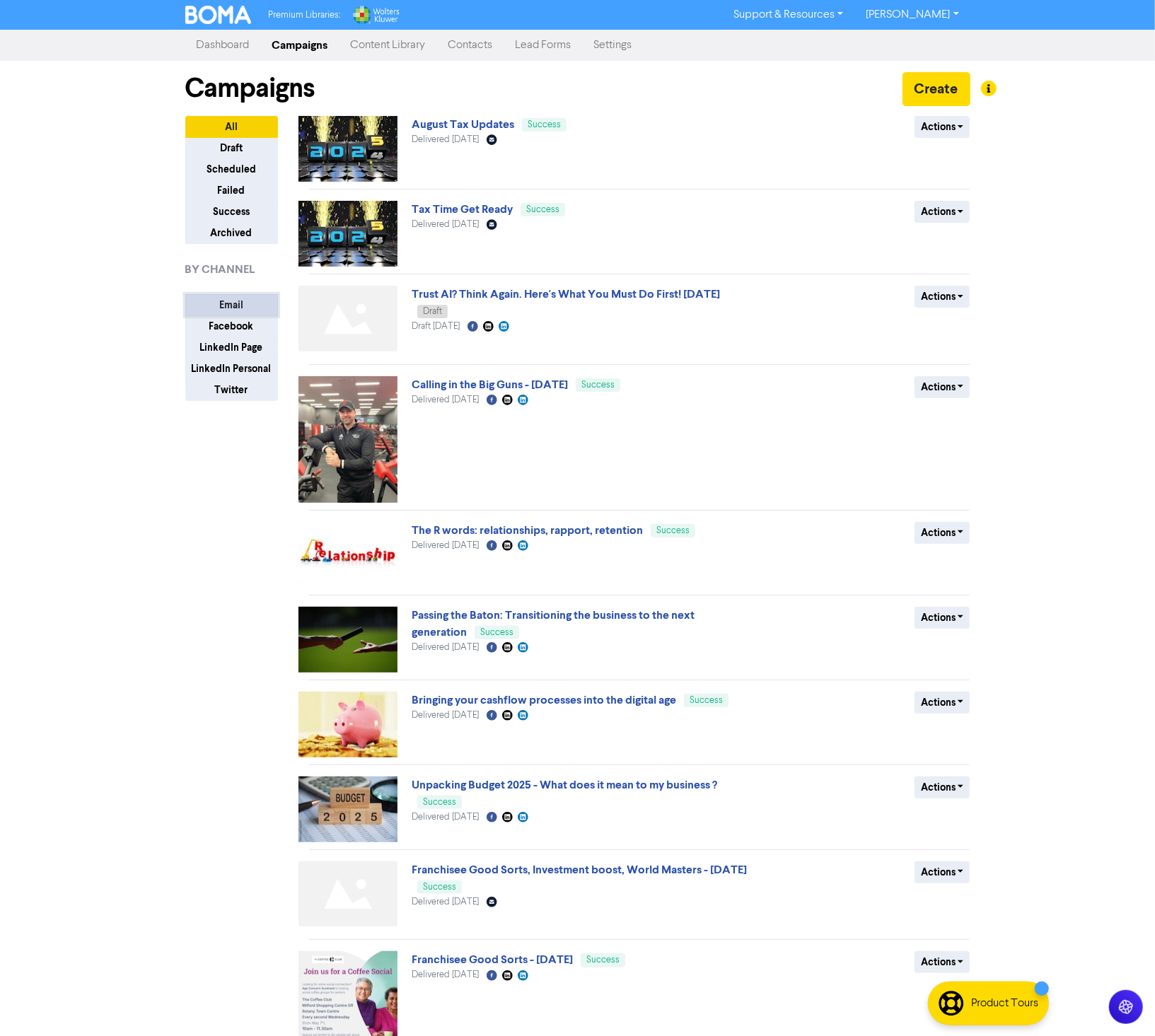
click at [221, 311] on button "Email" at bounding box center [232, 306] width 92 height 22
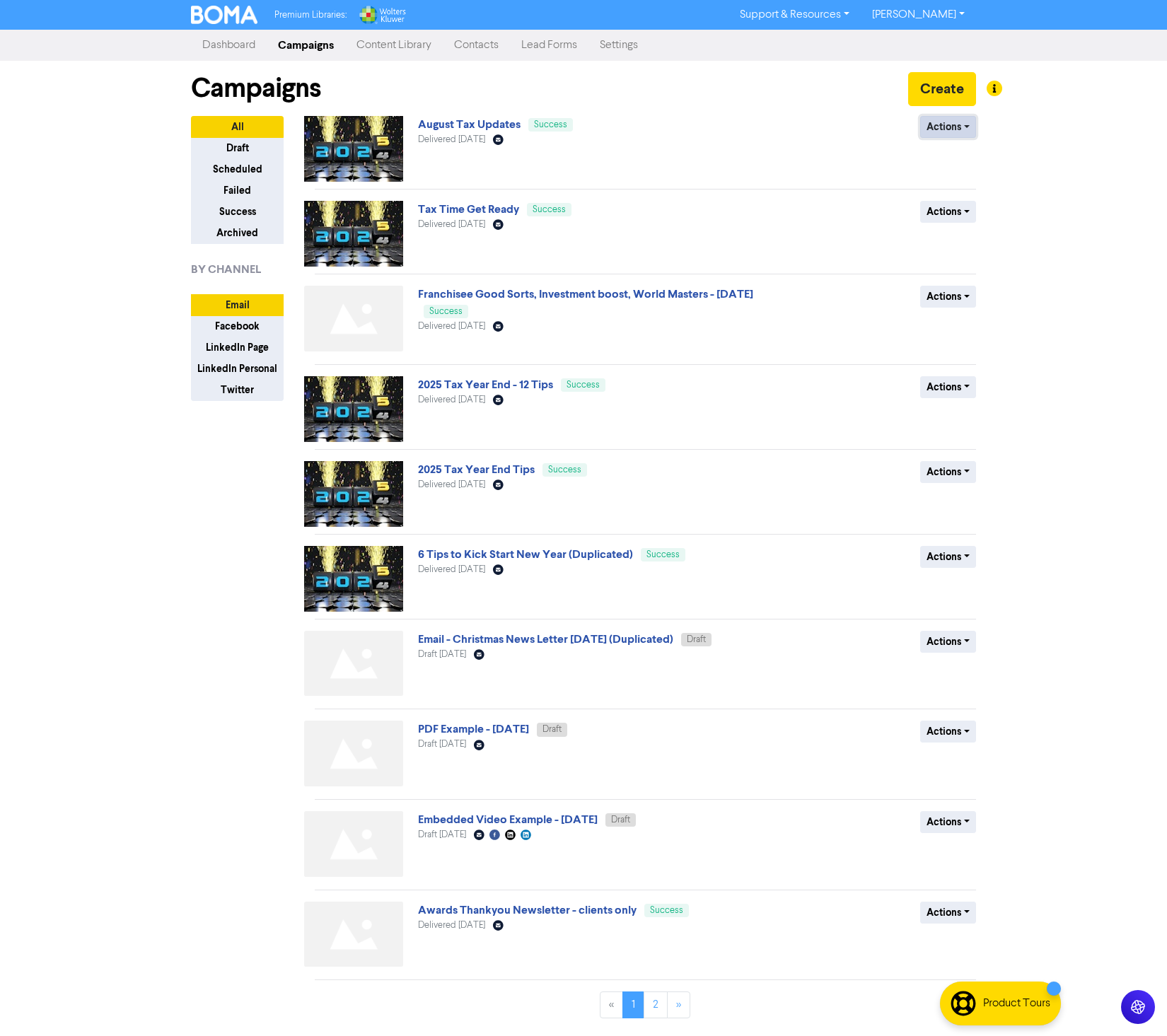
click at [968, 127] on button "Actions" at bounding box center [948, 127] width 56 height 22
click at [622, 41] on link "Settings" at bounding box center [618, 45] width 61 height 29
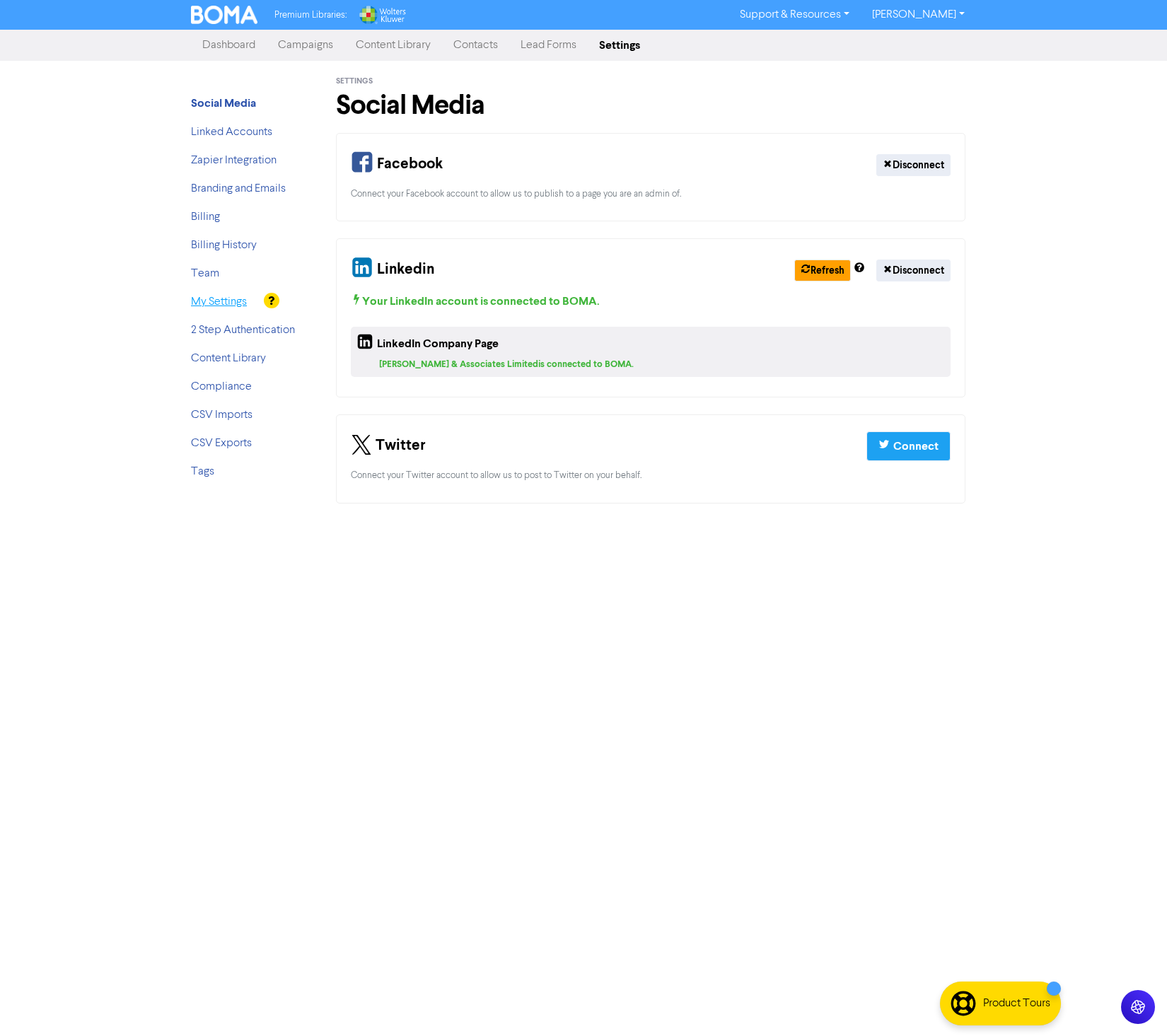
click at [237, 296] on link "My Settings" at bounding box center [219, 301] width 56 height 11
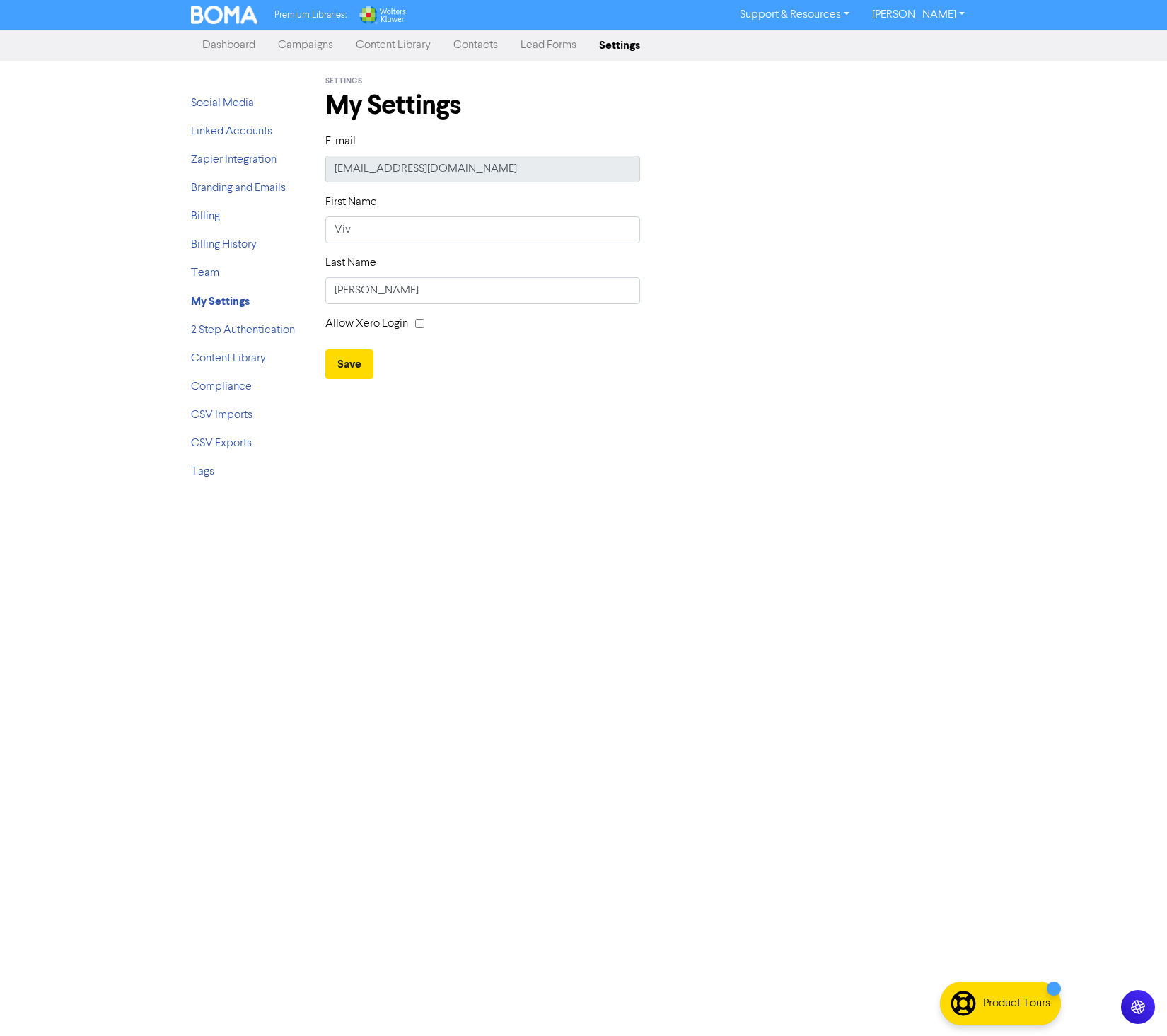
click at [840, 23] on link "Support & Resources" at bounding box center [794, 15] width 133 height 23
click at [823, 55] on button "FAQ & Guides" at bounding box center [795, 59] width 133 height 17
click at [325, 43] on link "Campaigns" at bounding box center [305, 45] width 78 height 29
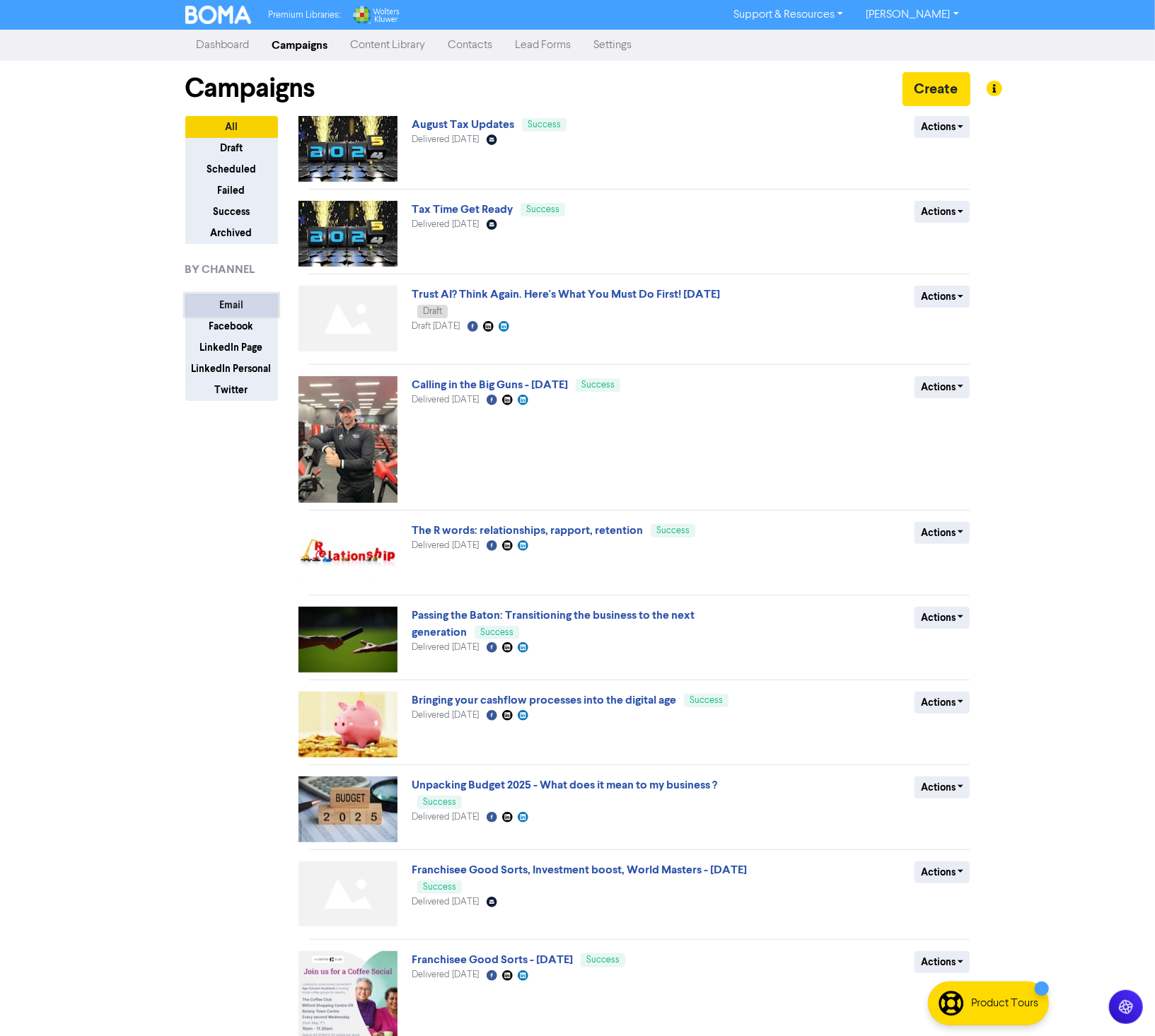
click at [244, 310] on button "Email" at bounding box center [232, 306] width 92 height 22
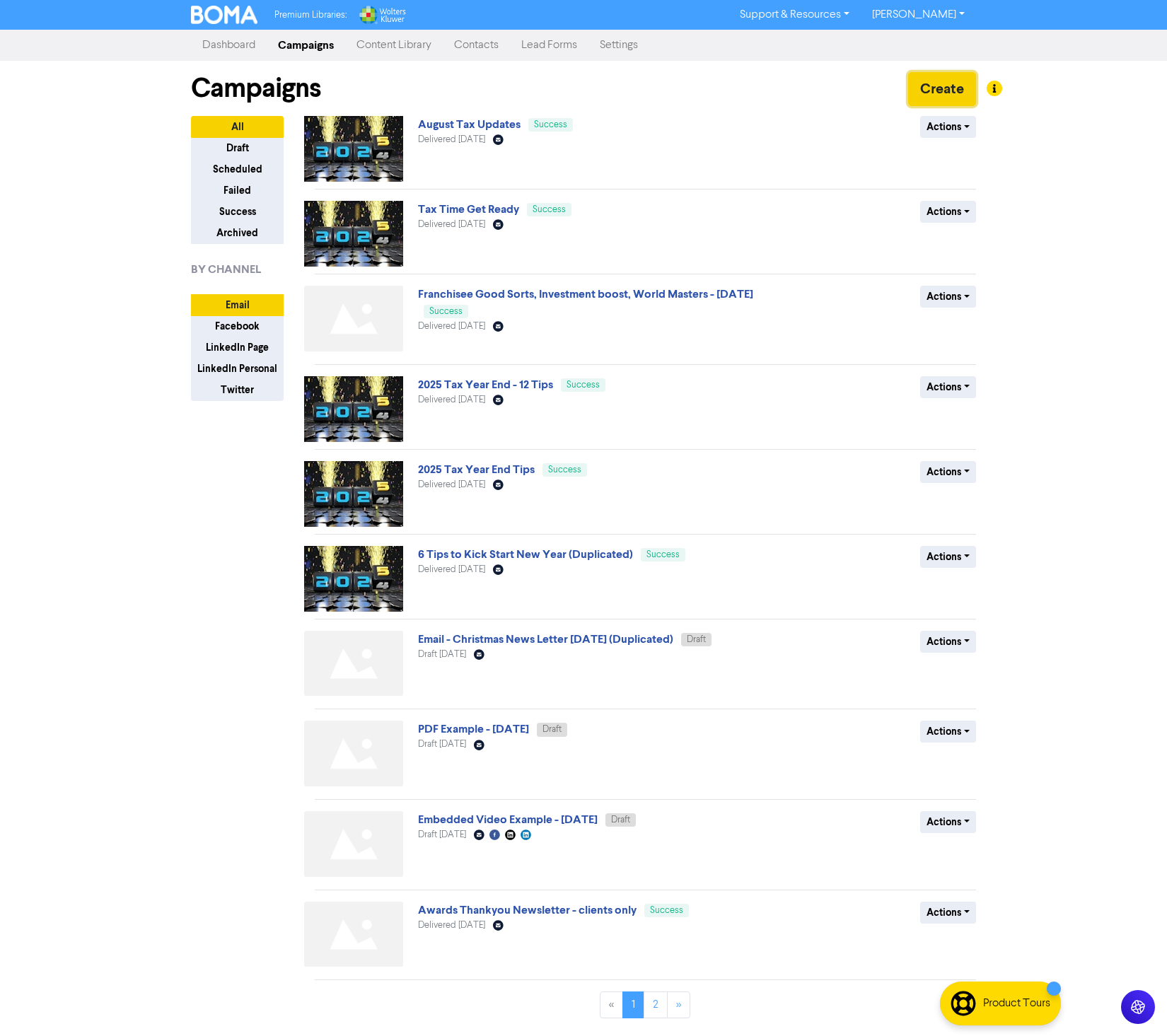
click at [939, 81] on button "Create" at bounding box center [942, 89] width 68 height 34
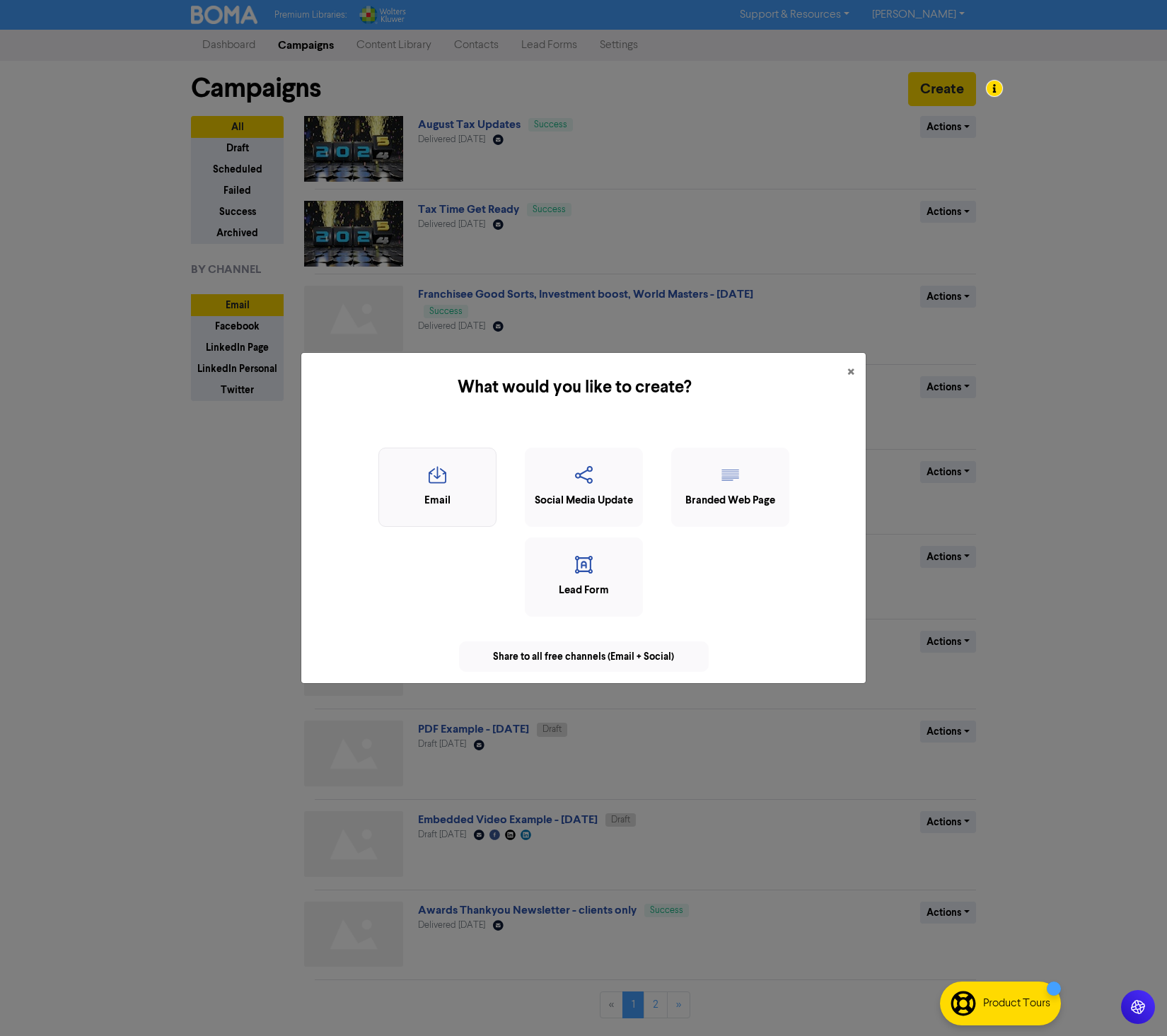
click at [421, 495] on div "Email" at bounding box center [437, 501] width 103 height 16
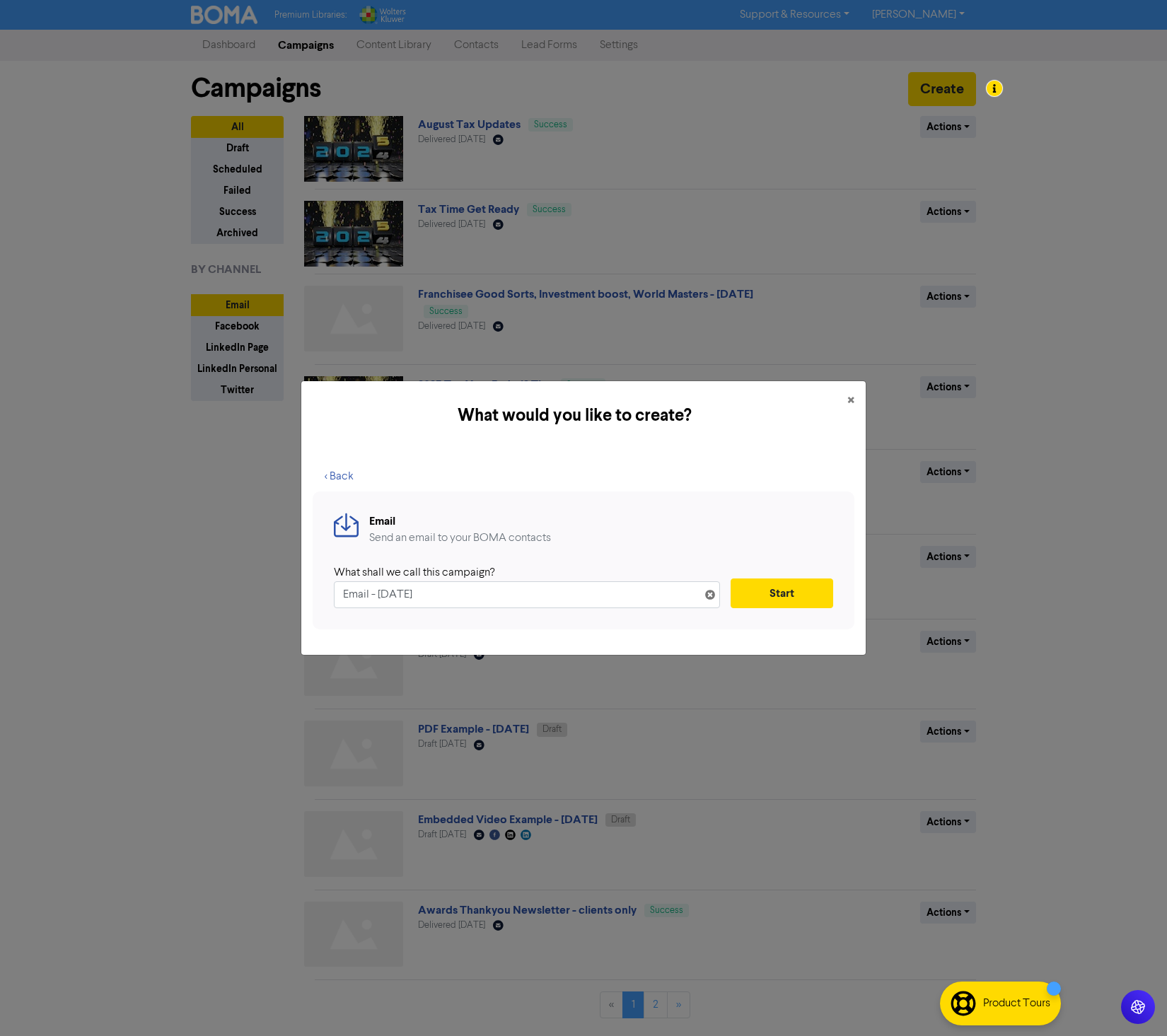
drag, startPoint x: 606, startPoint y: 596, endPoint x: 322, endPoint y: 577, distance: 284.6
click at [322, 577] on div "Email Send an email to your BOMA contacts What shall we call this campaign? Ema…" at bounding box center [583, 560] width 541 height 138
type input "TEST"
click at [787, 602] on button "Start" at bounding box center [782, 593] width 103 height 30
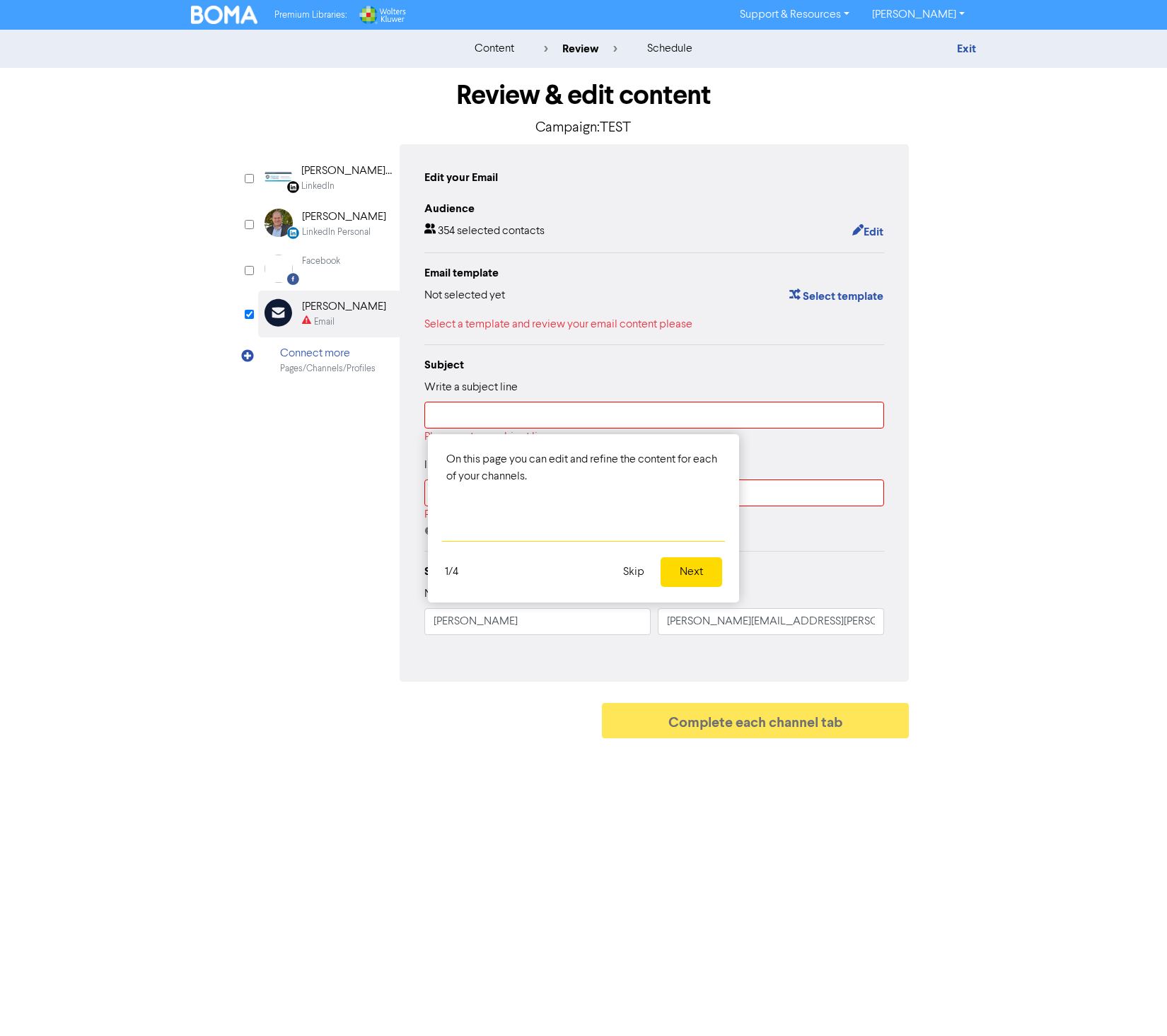
click at [628, 575] on button "Skip" at bounding box center [634, 572] width 38 height 30
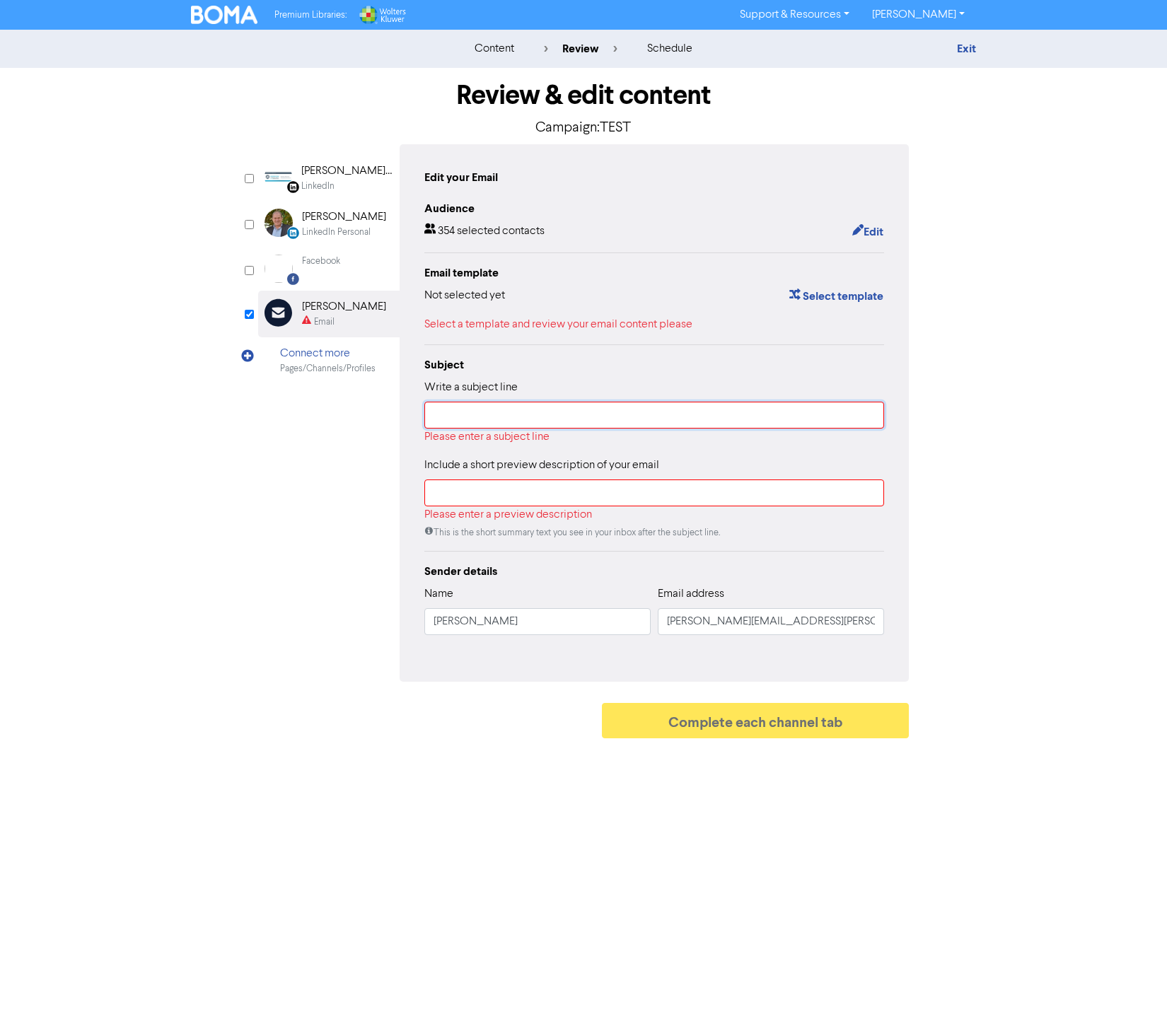
click at [634, 426] on input "text" at bounding box center [654, 415] width 460 height 27
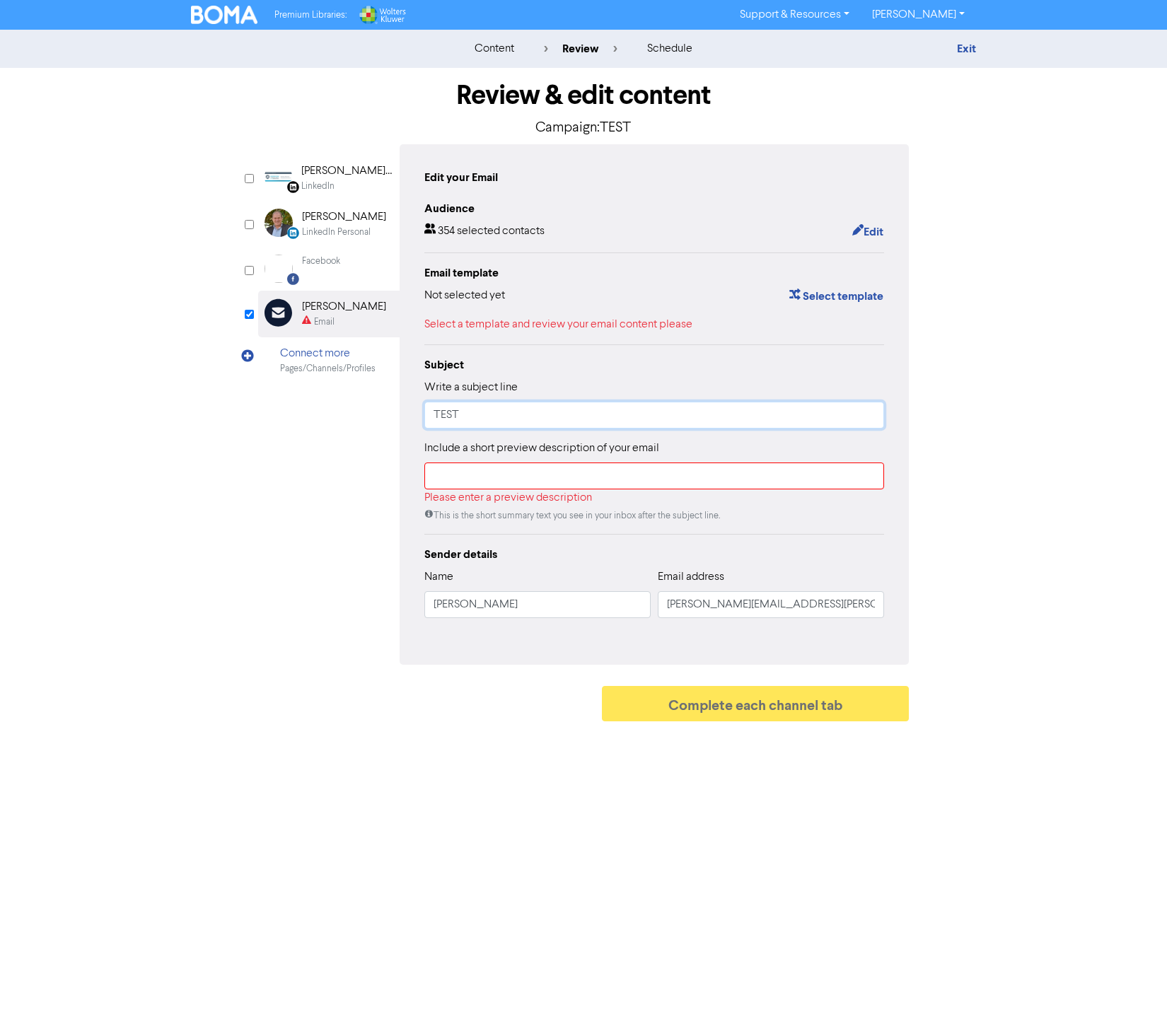
type input "TEST"
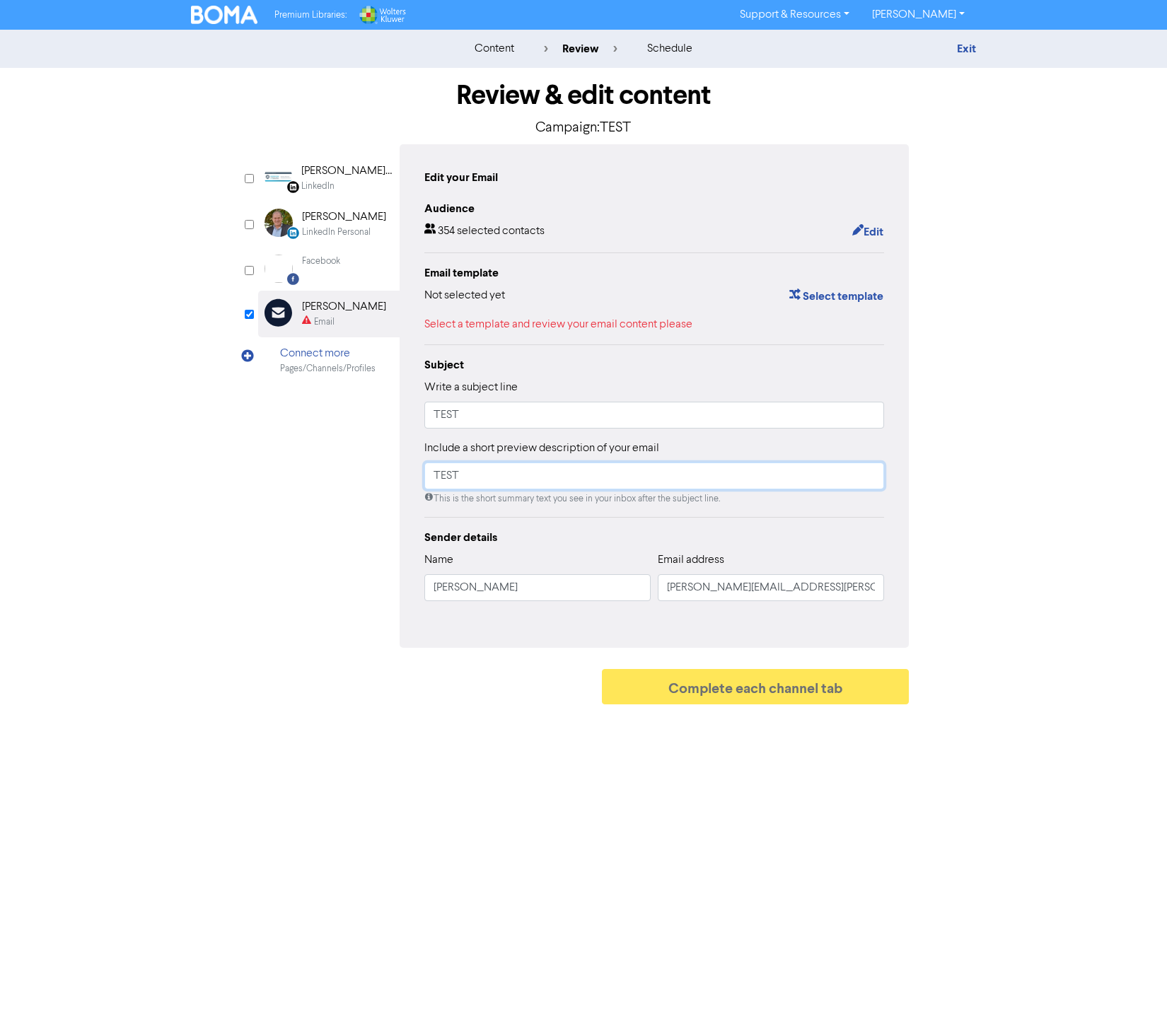
type input "TEST"
click at [870, 232] on button "Edit" at bounding box center [867, 232] width 32 height 18
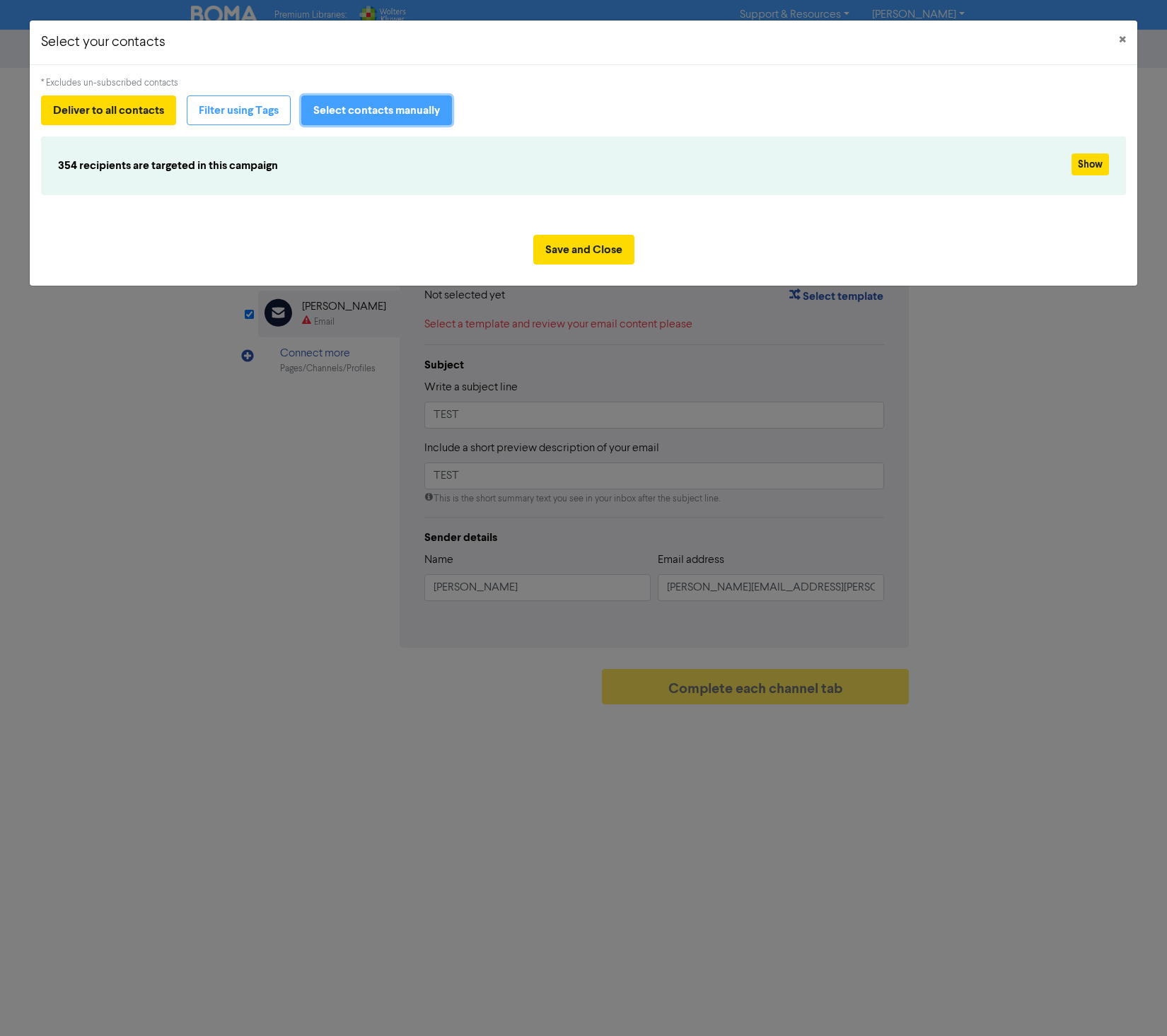
click at [361, 113] on button "Select contacts manually" at bounding box center [377, 110] width 151 height 30
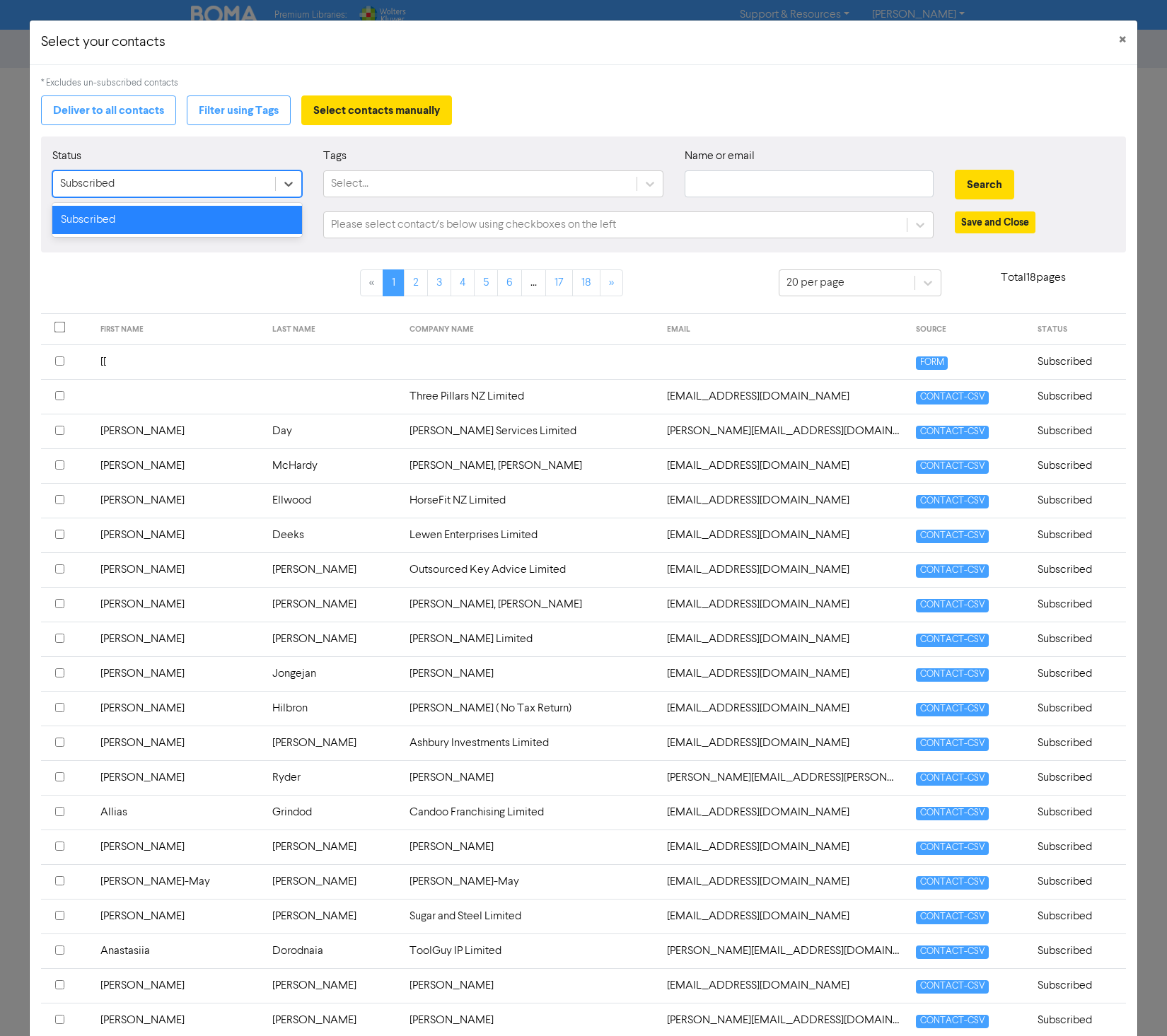
click at [257, 185] on div "Subscribed" at bounding box center [163, 184] width 222 height 26
click at [258, 185] on div "Subscribed" at bounding box center [163, 184] width 222 height 26
click at [779, 364] on td at bounding box center [783, 361] width 250 height 34
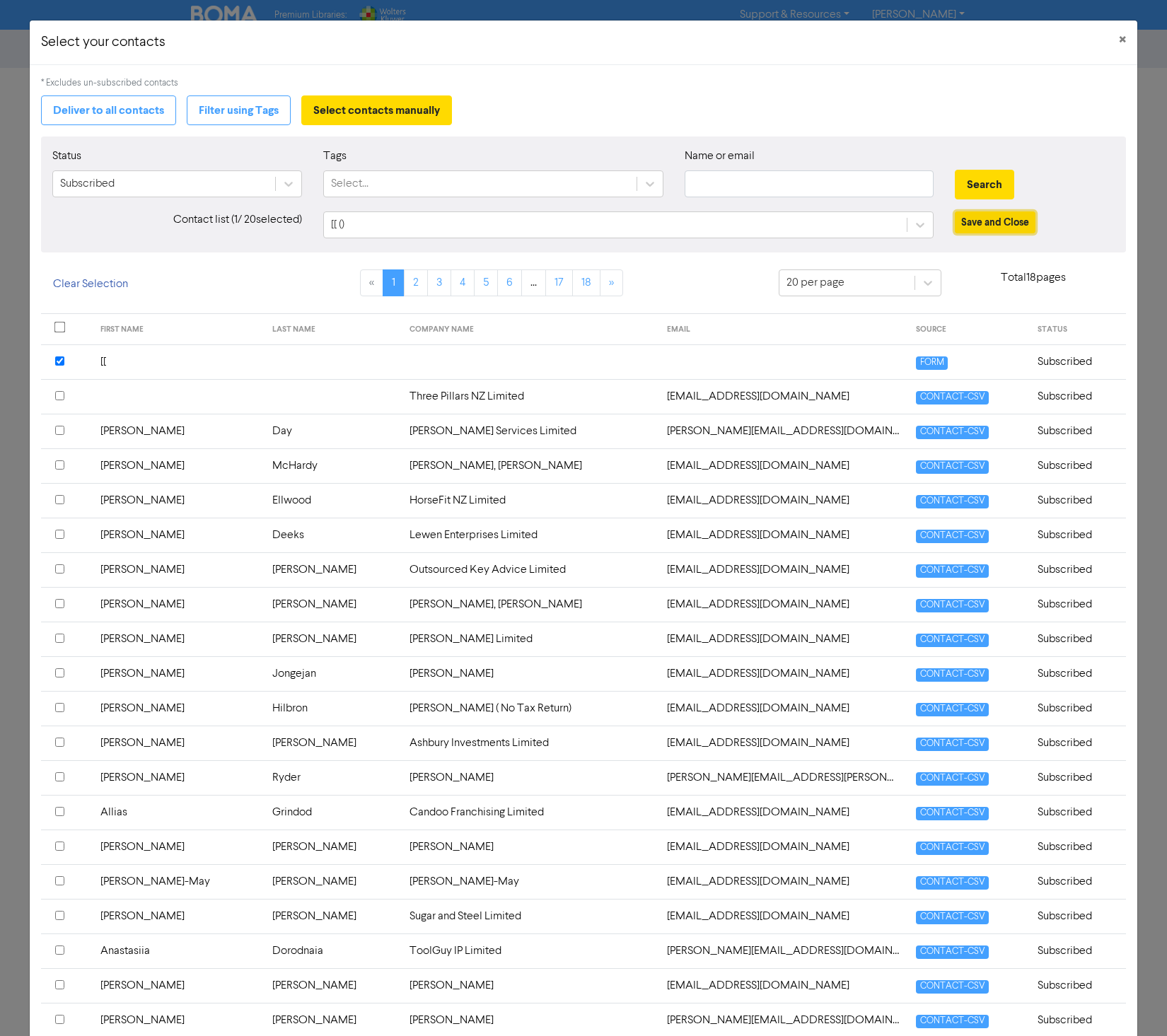
click at [975, 224] on button "Save and Close" at bounding box center [995, 223] width 81 height 22
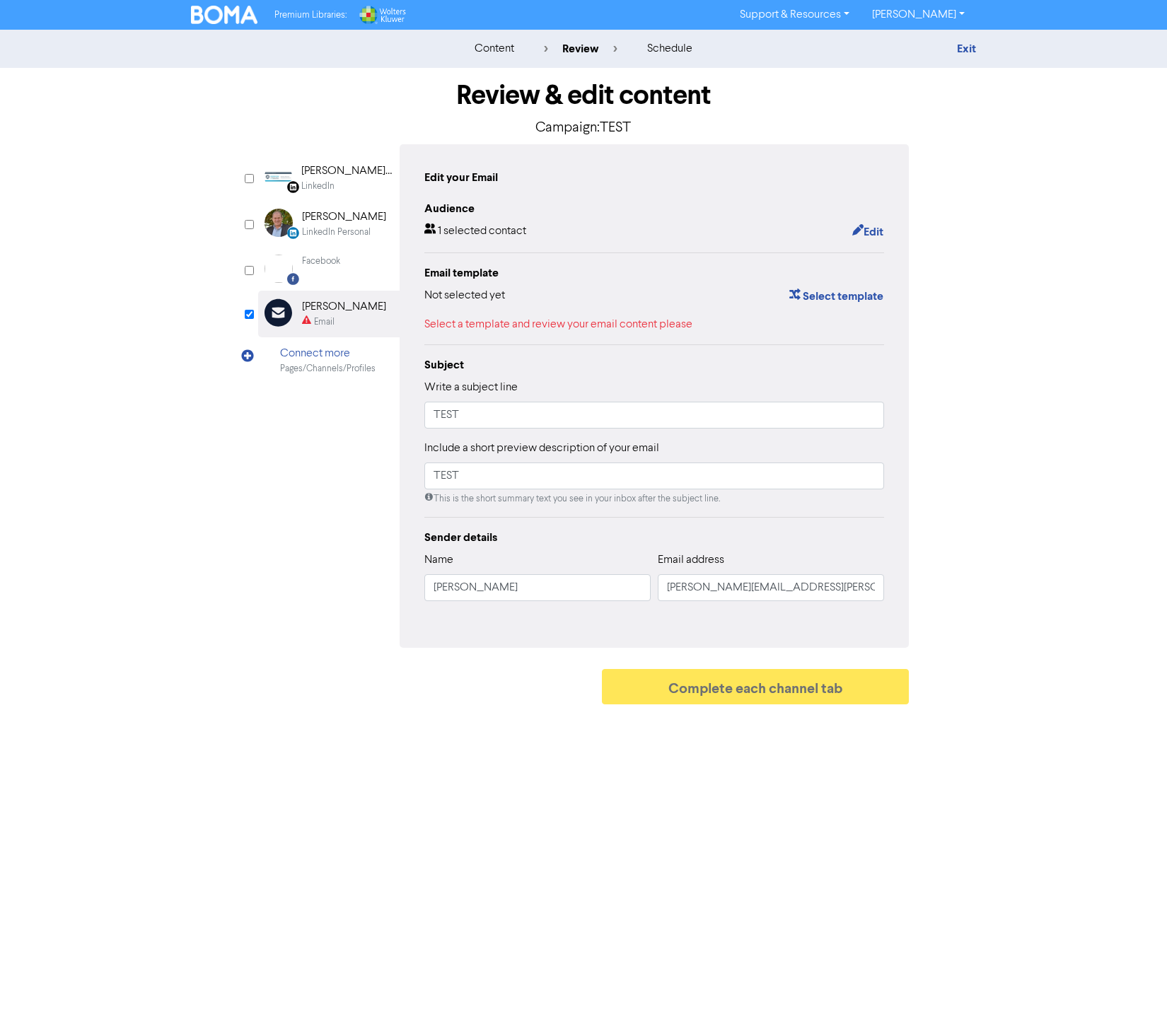
click at [831, 284] on div "Email template Not selected yet Select template Select a template and review yo…" at bounding box center [654, 299] width 460 height 69
click at [832, 290] on button "Select template" at bounding box center [836, 296] width 95 height 18
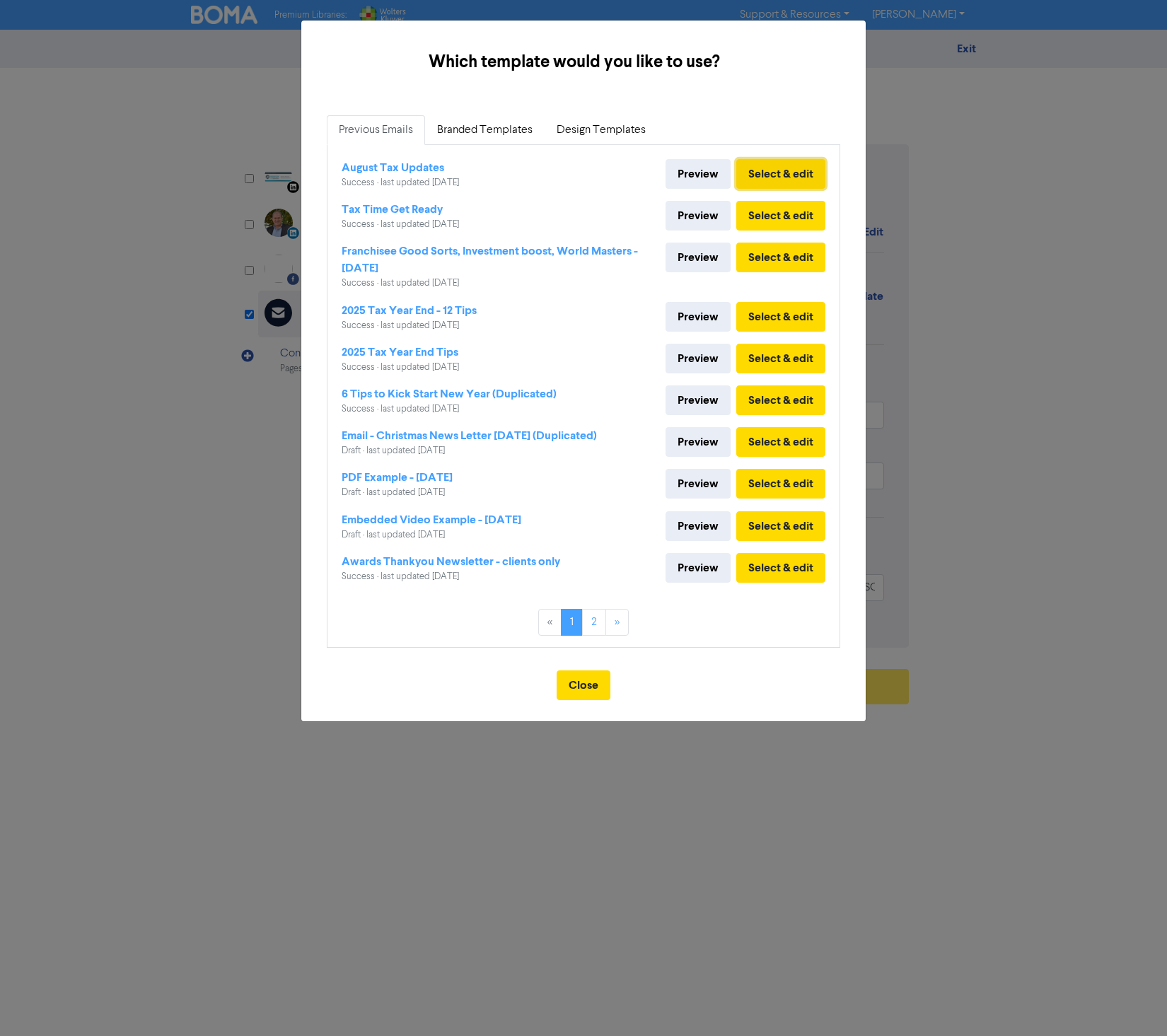
click at [779, 169] on button "Select & edit" at bounding box center [781, 174] width 89 height 30
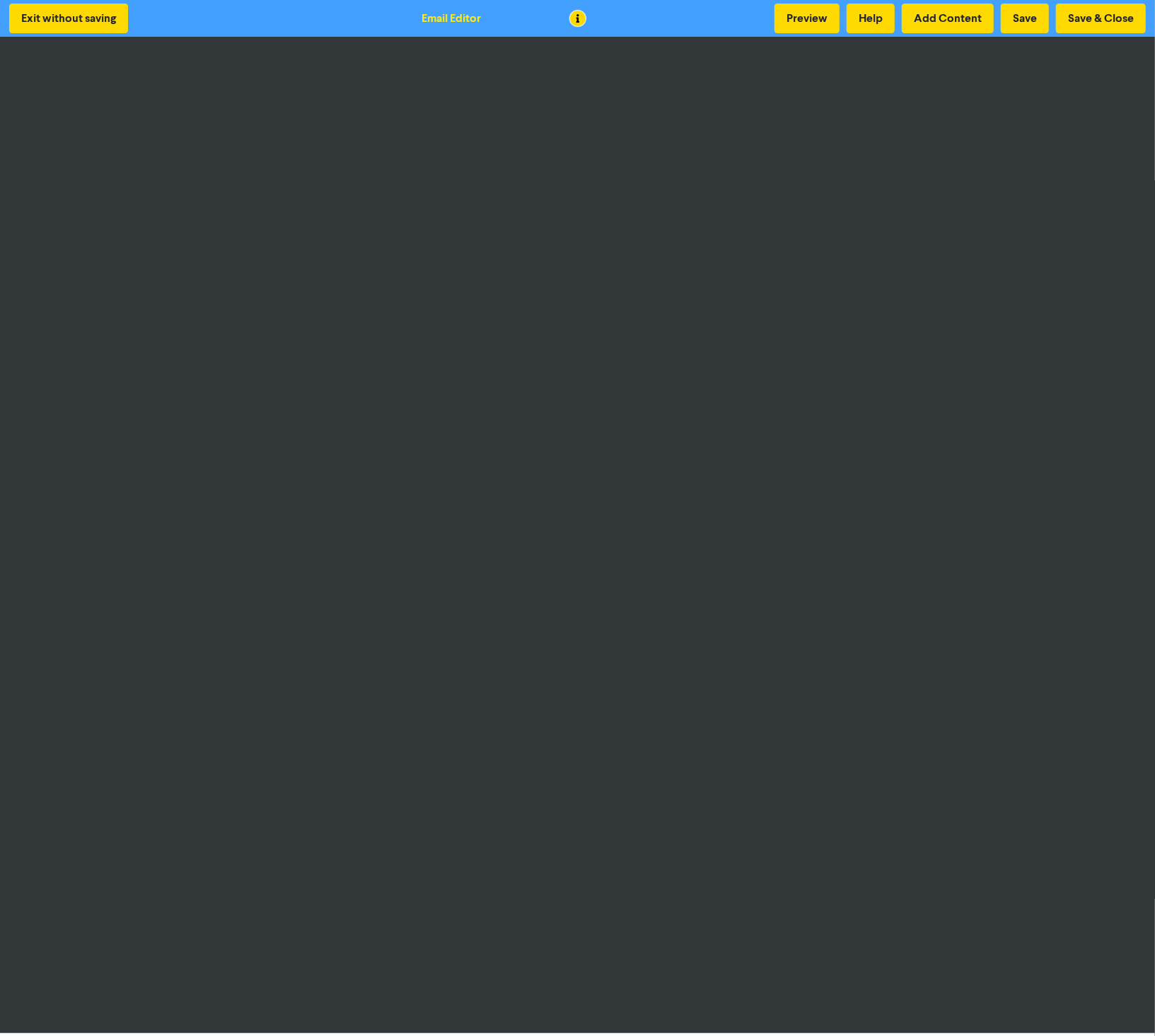
click at [42, 19] on div at bounding box center [578, 518] width 1155 height 1036
click at [98, 13] on button "Exit without saving" at bounding box center [69, 18] width 119 height 30
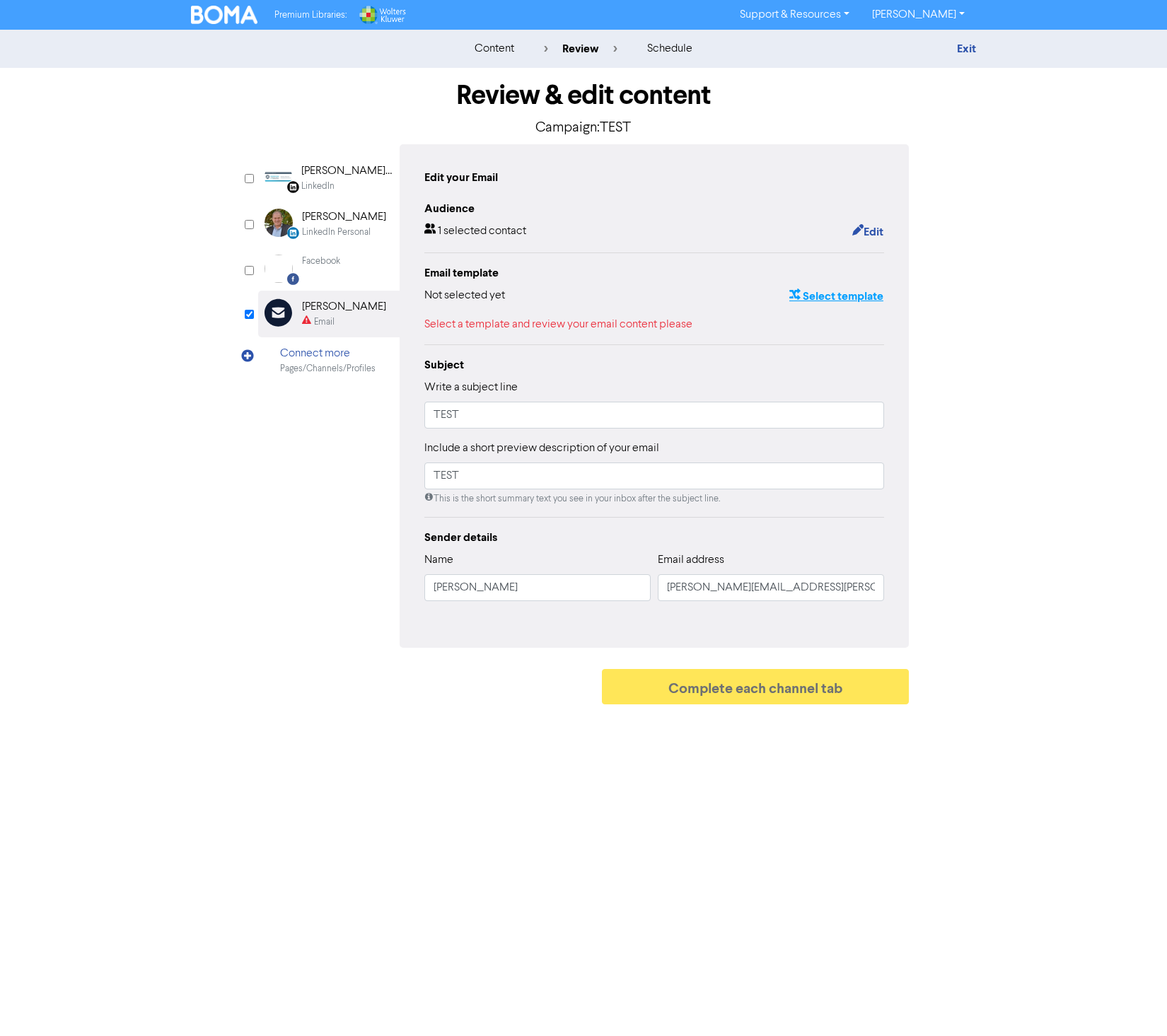
click at [836, 289] on button "Select template" at bounding box center [836, 296] width 95 height 18
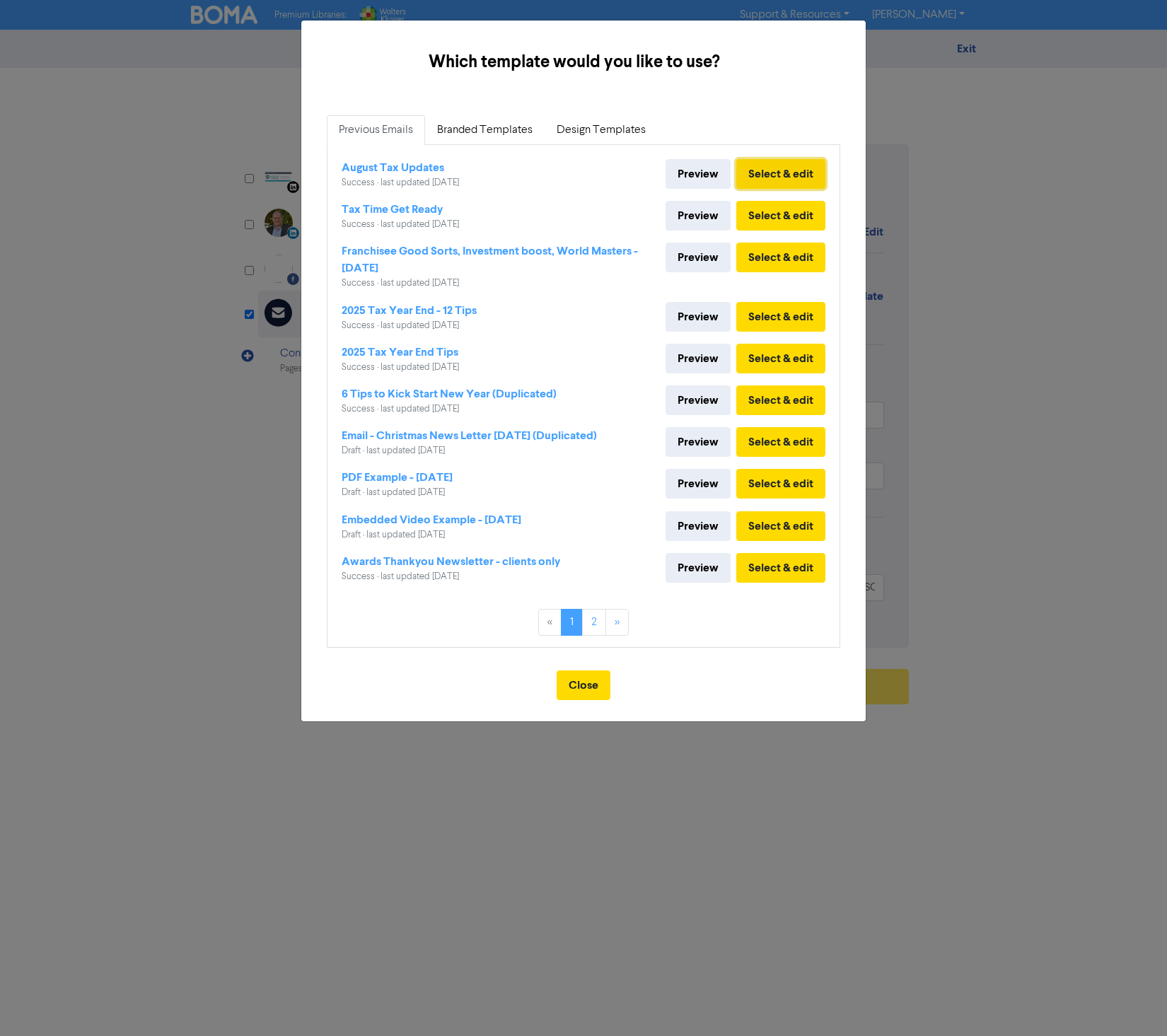
click at [799, 174] on button "Select & edit" at bounding box center [781, 174] width 89 height 30
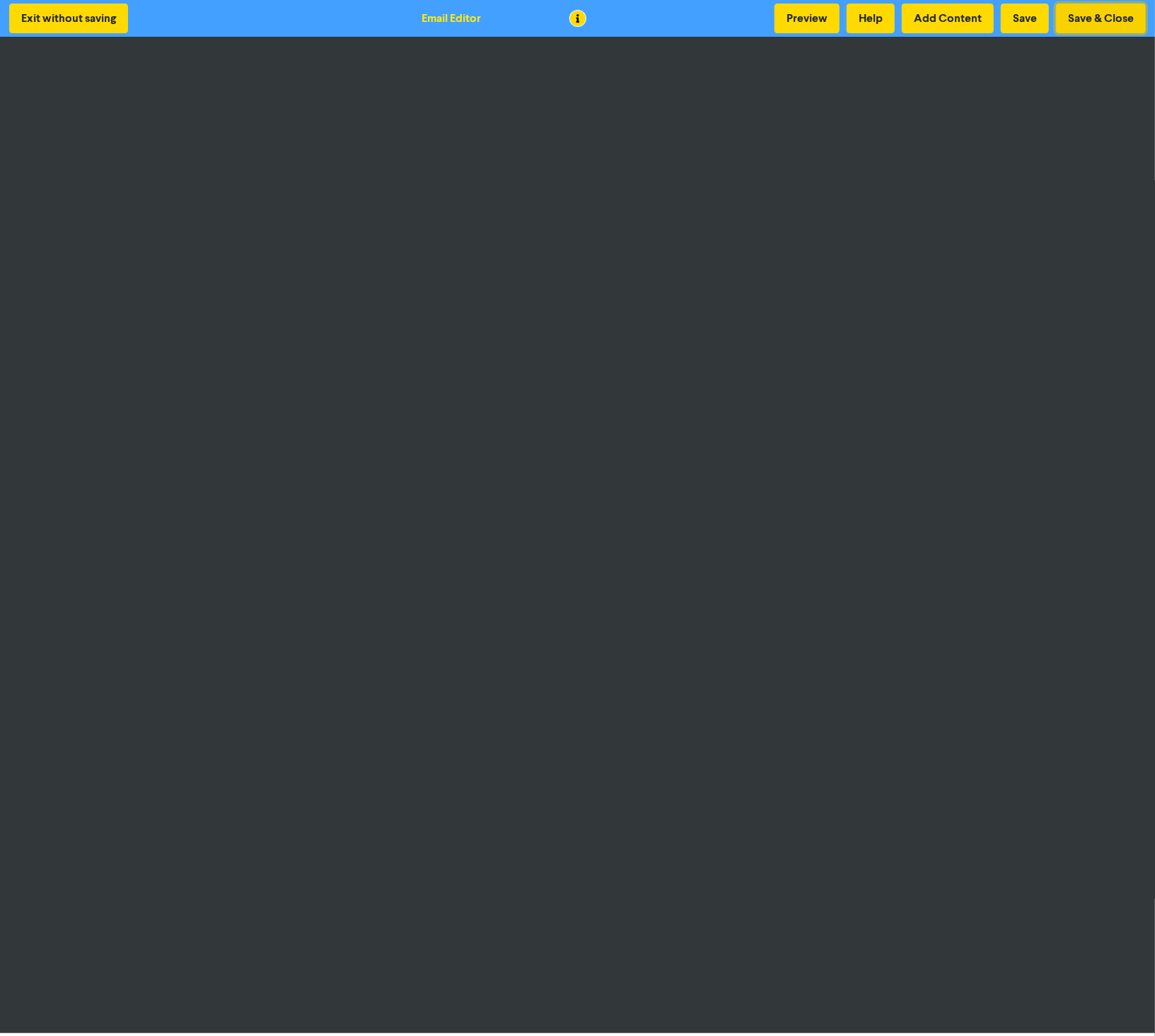
click at [1094, 21] on button "Save & Close" at bounding box center [1101, 18] width 90 height 30
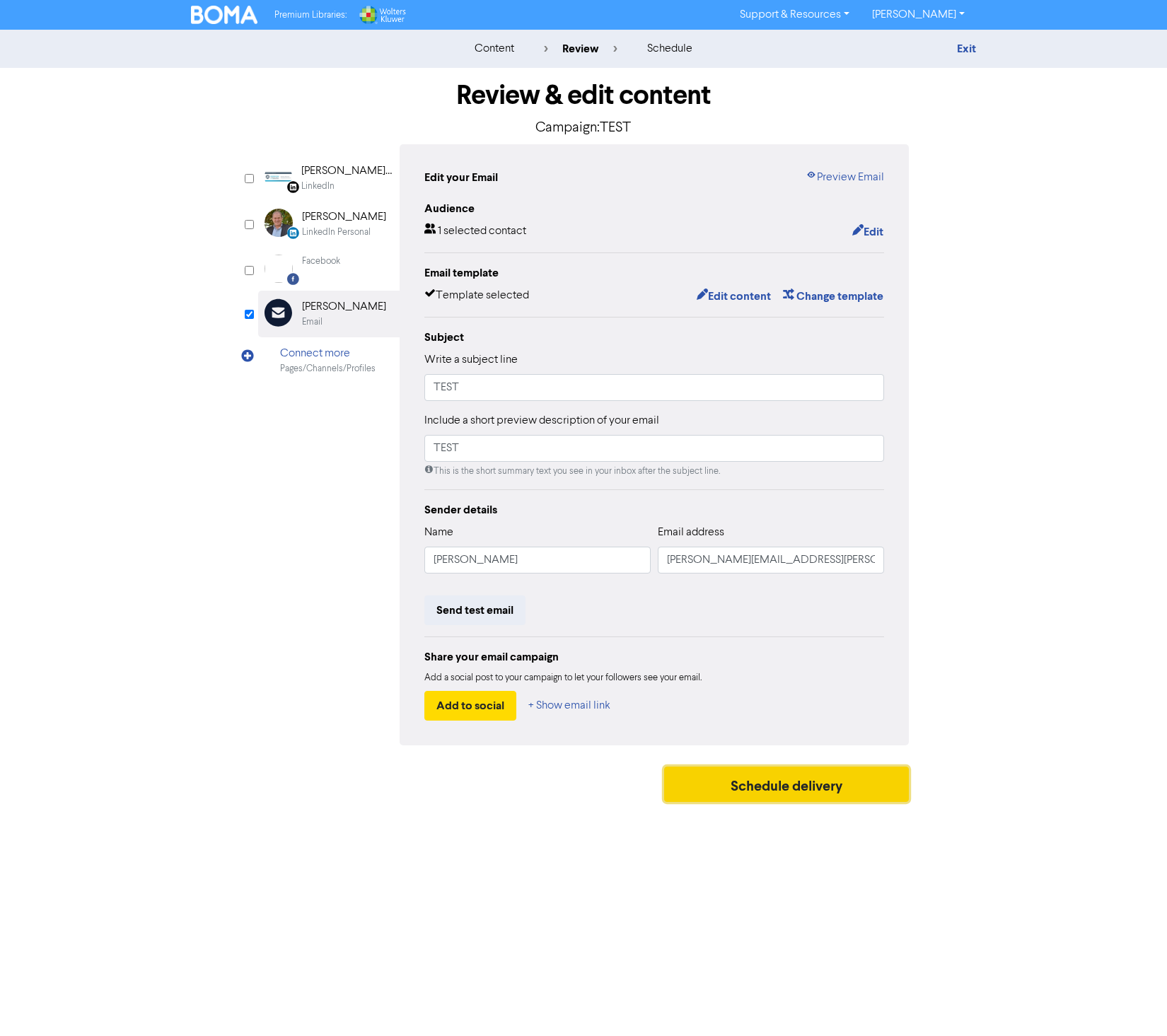
click at [835, 785] on button "Schedule delivery" at bounding box center [787, 784] width 245 height 35
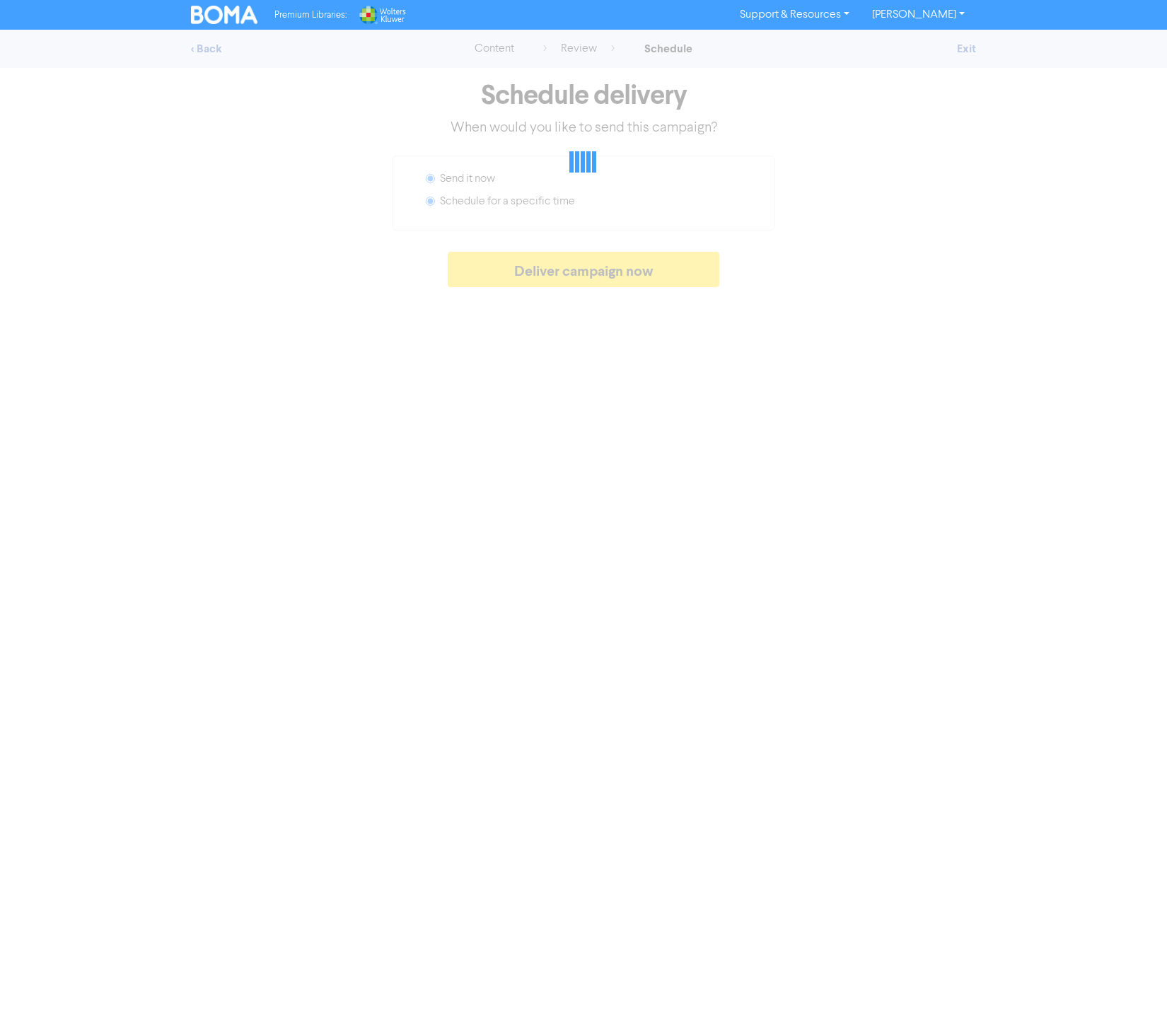
radio input "false"
radio input "true"
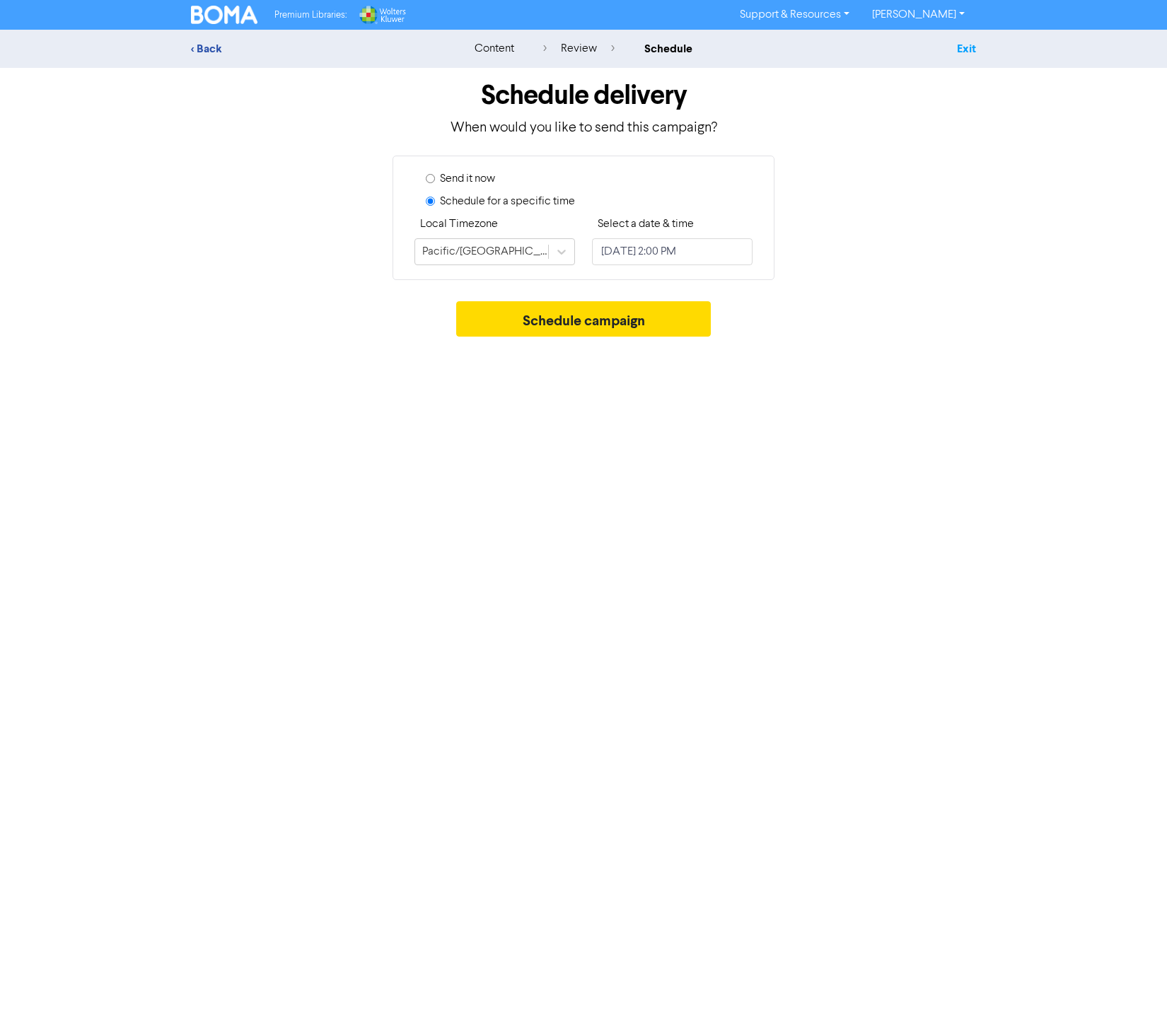
click at [955, 42] on div "Exit" at bounding box center [852, 48] width 248 height 17
click at [966, 46] on link "Exit" at bounding box center [966, 48] width 19 height 14
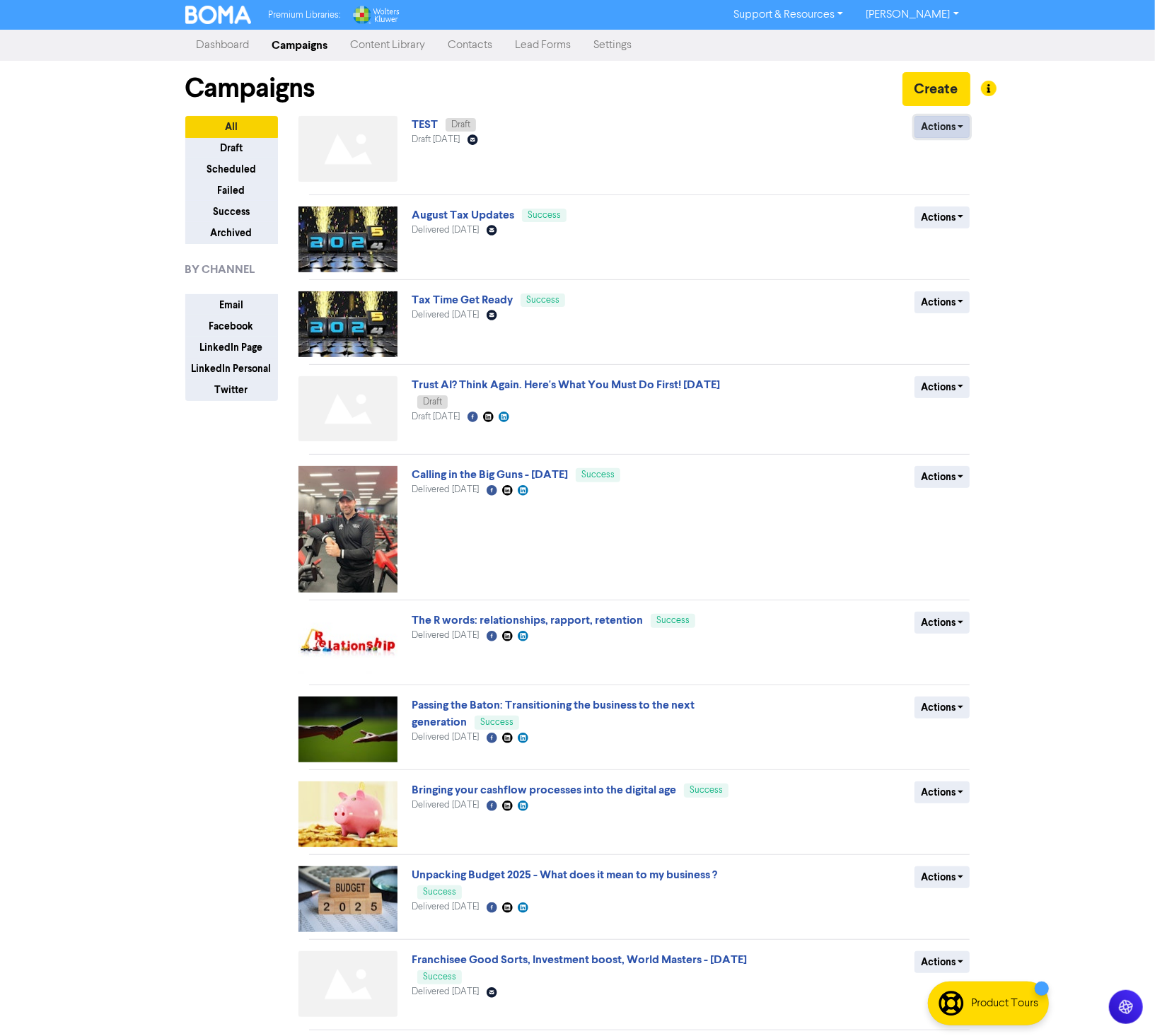
click at [969, 121] on button "Actions" at bounding box center [942, 127] width 56 height 22
click at [970, 162] on button "Delete" at bounding box center [971, 157] width 112 height 23
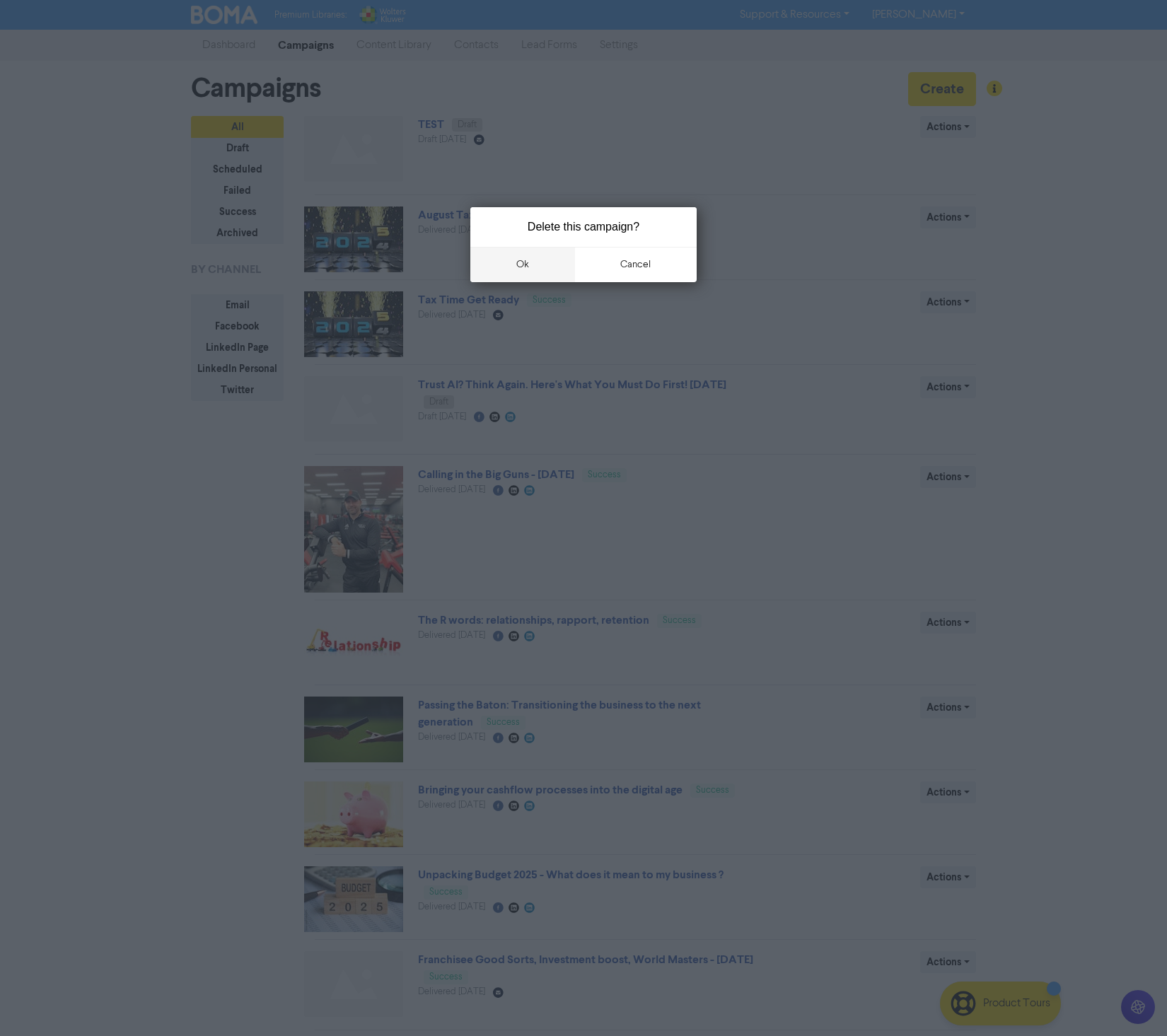
click at [522, 263] on button "ok" at bounding box center [522, 264] width 105 height 35
